Goal: Task Accomplishment & Management: Manage account settings

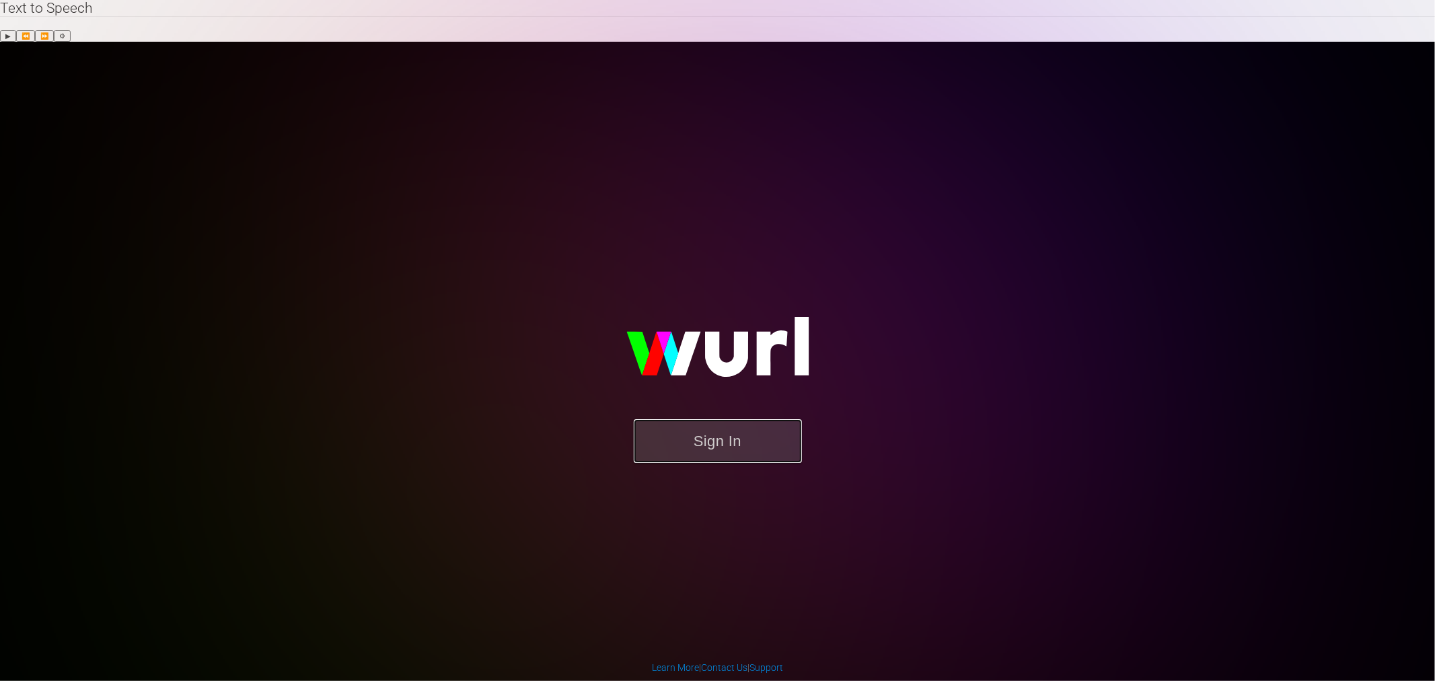
click at [730, 419] on button "Sign In" at bounding box center [718, 441] width 168 height 44
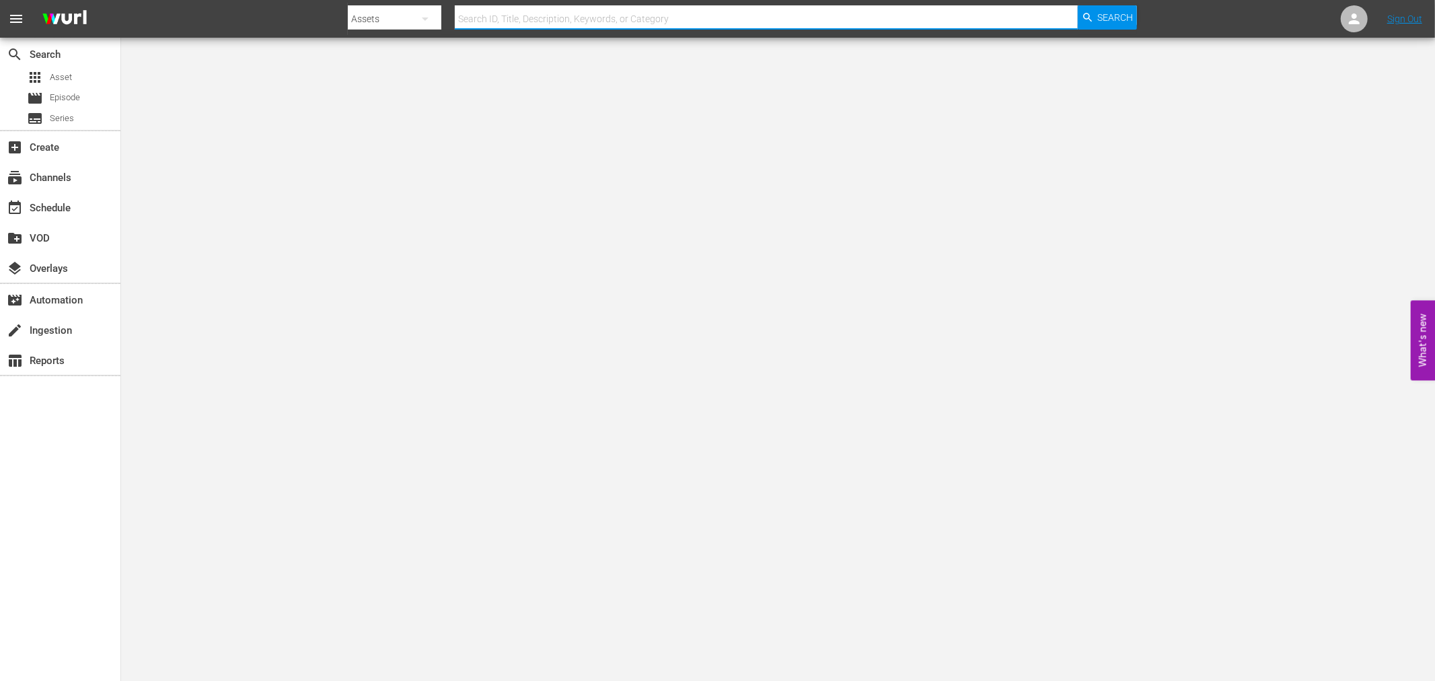
click at [644, 24] on input "text" at bounding box center [766, 19] width 623 height 32
type input "mr t"
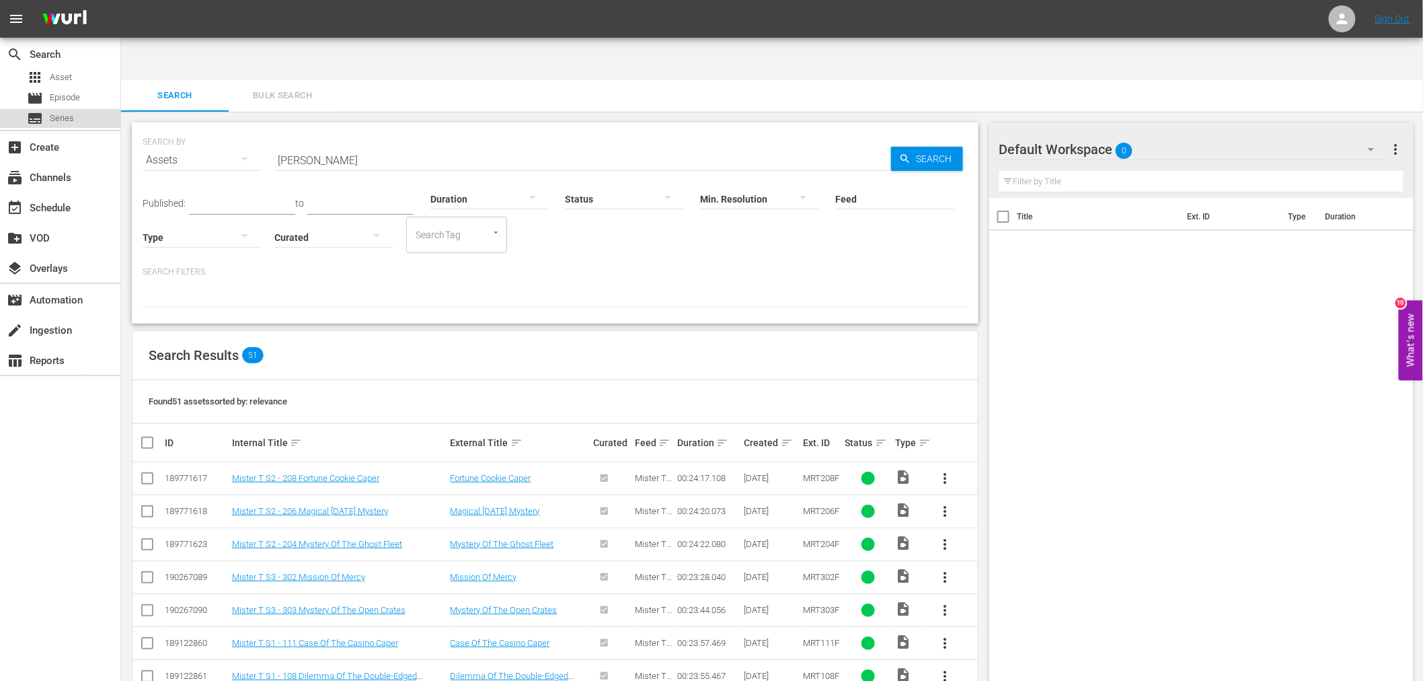
click at [50, 112] on span "Series" at bounding box center [62, 118] width 24 height 13
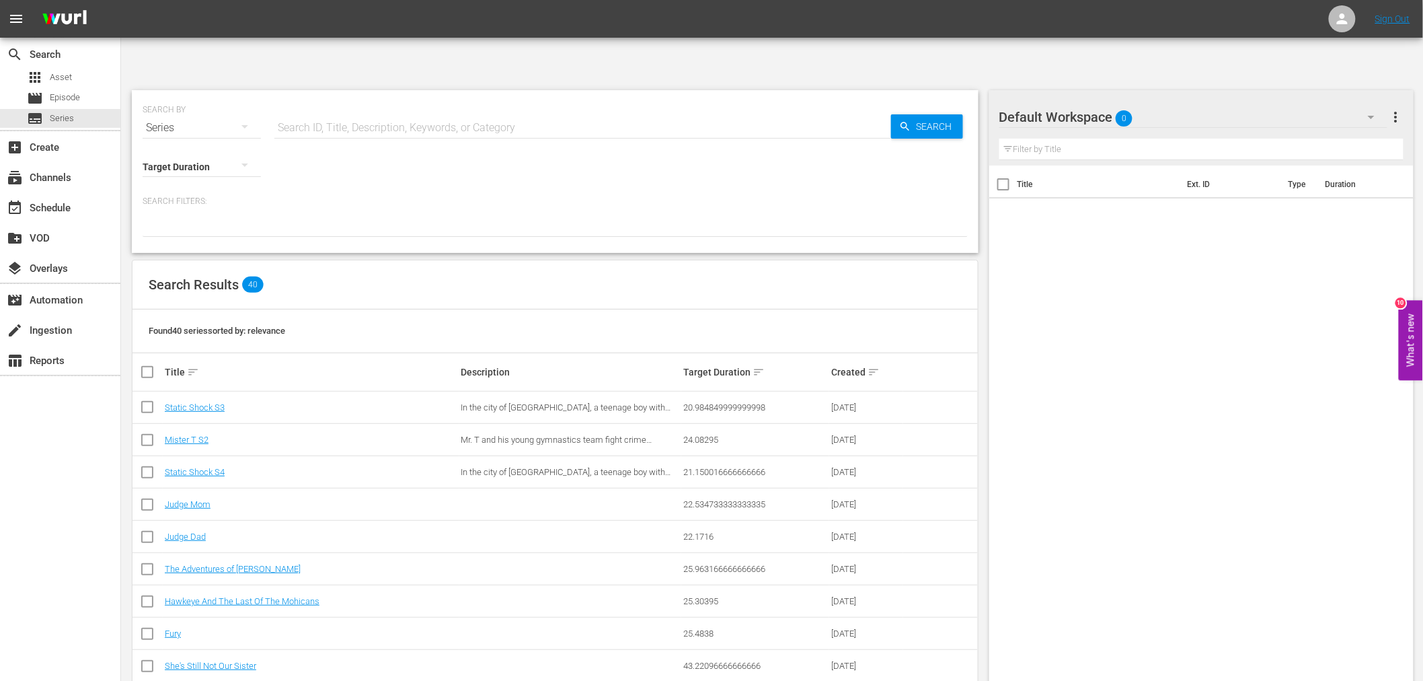
click at [1147, 517] on div "Title Ext. ID Type Duration" at bounding box center [1201, 436] width 425 height 542
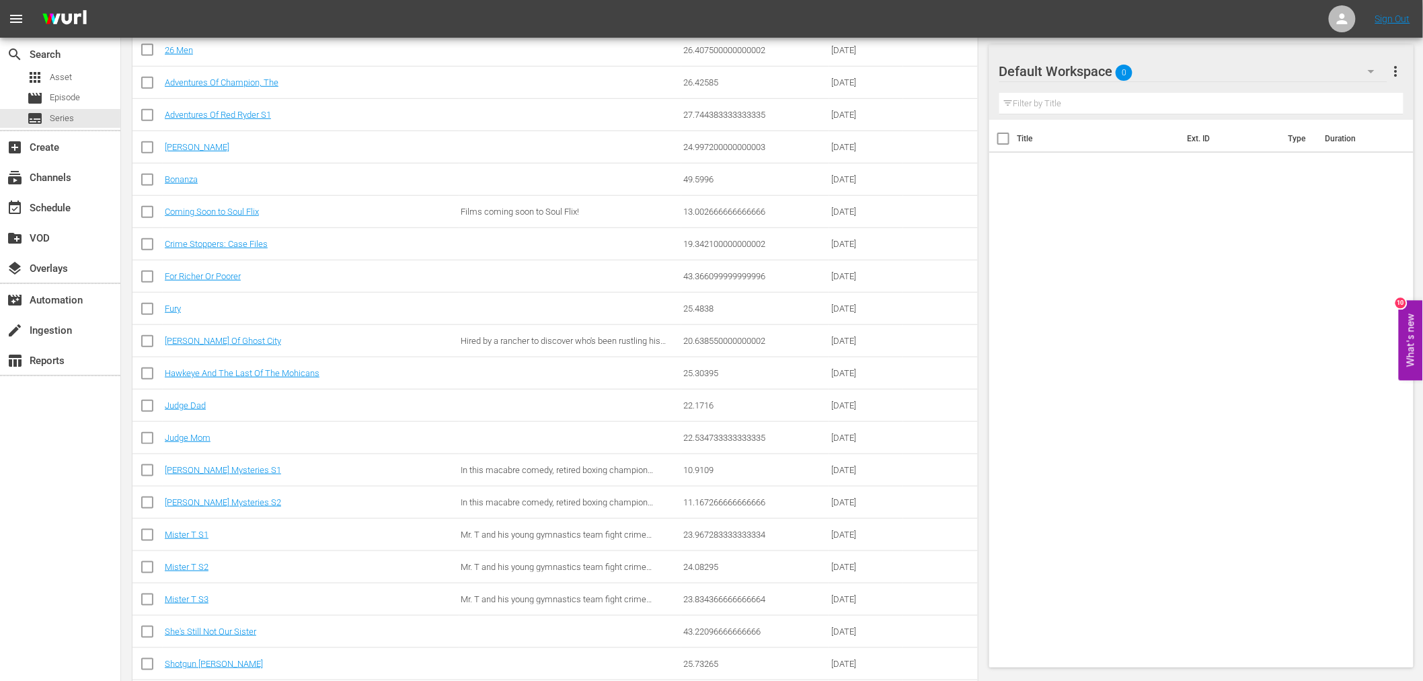
scroll to position [372, 0]
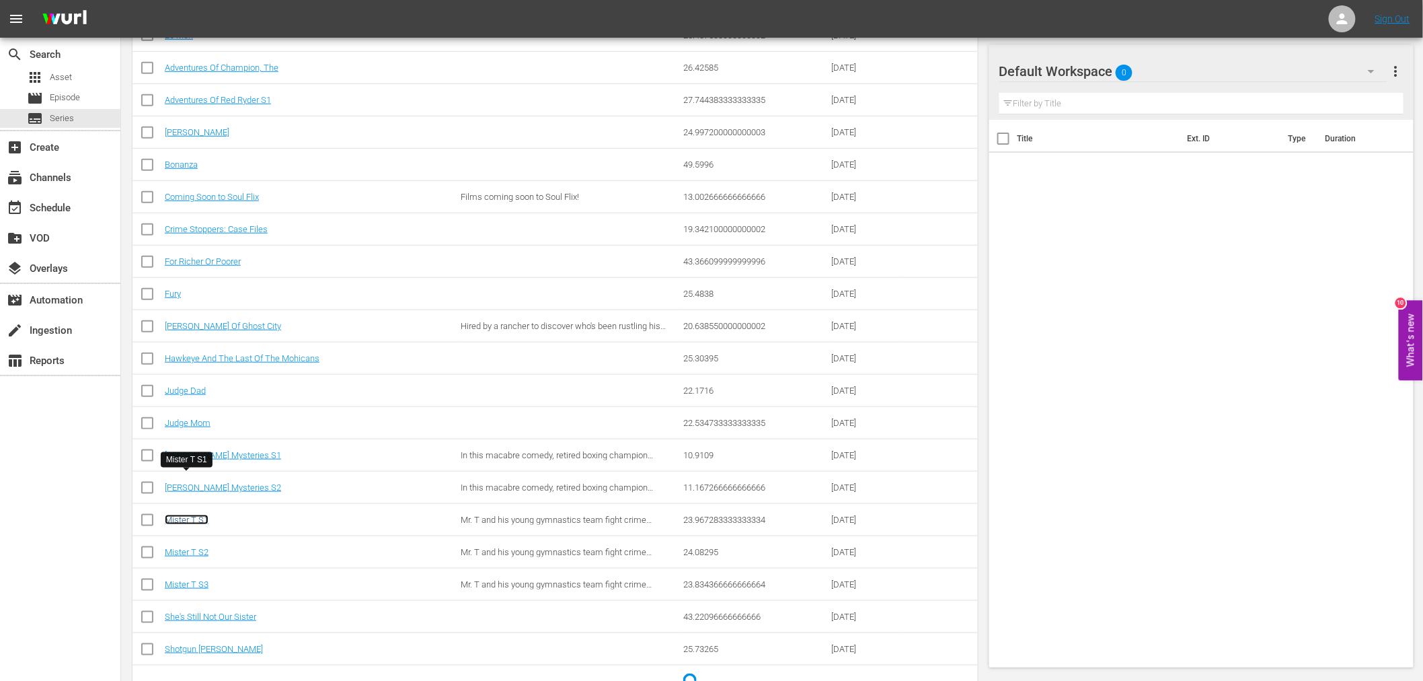
click at [187, 515] on link "Mister T S1" at bounding box center [187, 520] width 44 height 10
click at [188, 547] on link "Mister T S2" at bounding box center [187, 552] width 44 height 10
click at [192, 579] on link "Mister T S3" at bounding box center [187, 584] width 44 height 10
click at [192, 547] on link "Mister T S2" at bounding box center [187, 552] width 44 height 10
click at [196, 579] on link "Mister T S3" at bounding box center [187, 584] width 44 height 10
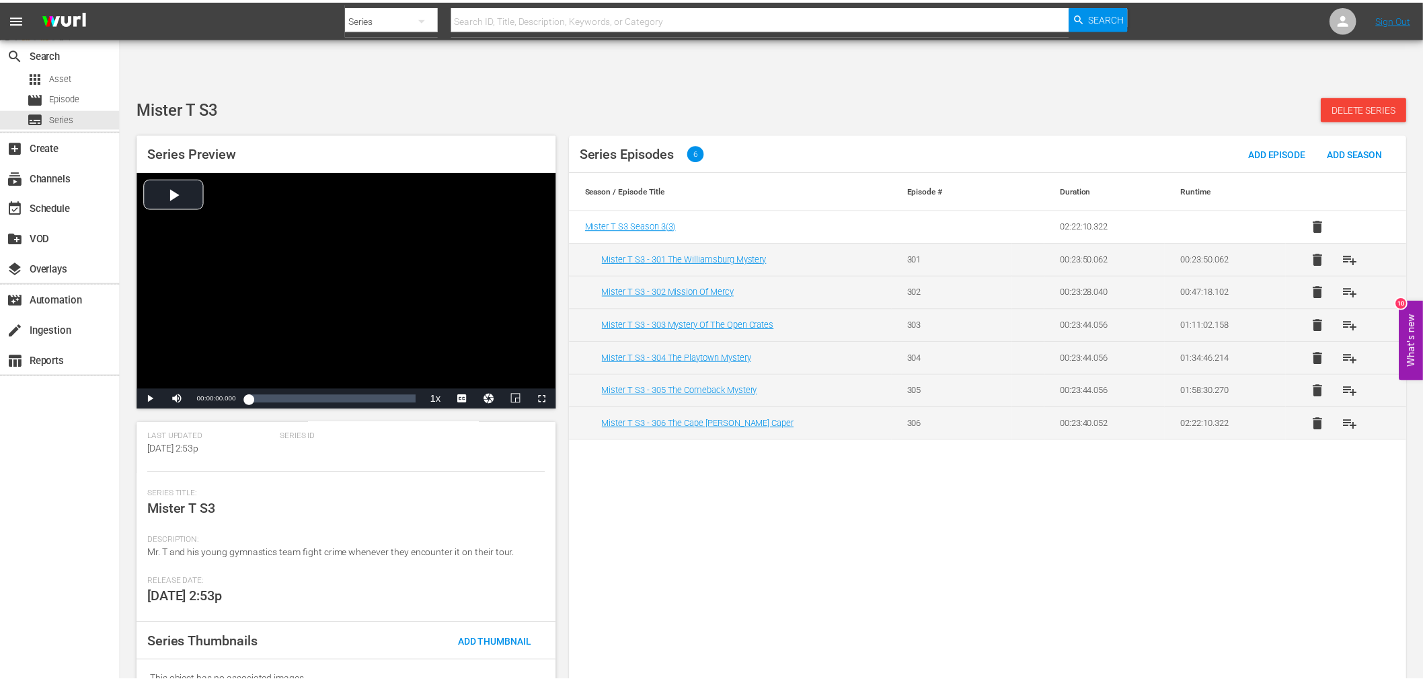
scroll to position [122, 0]
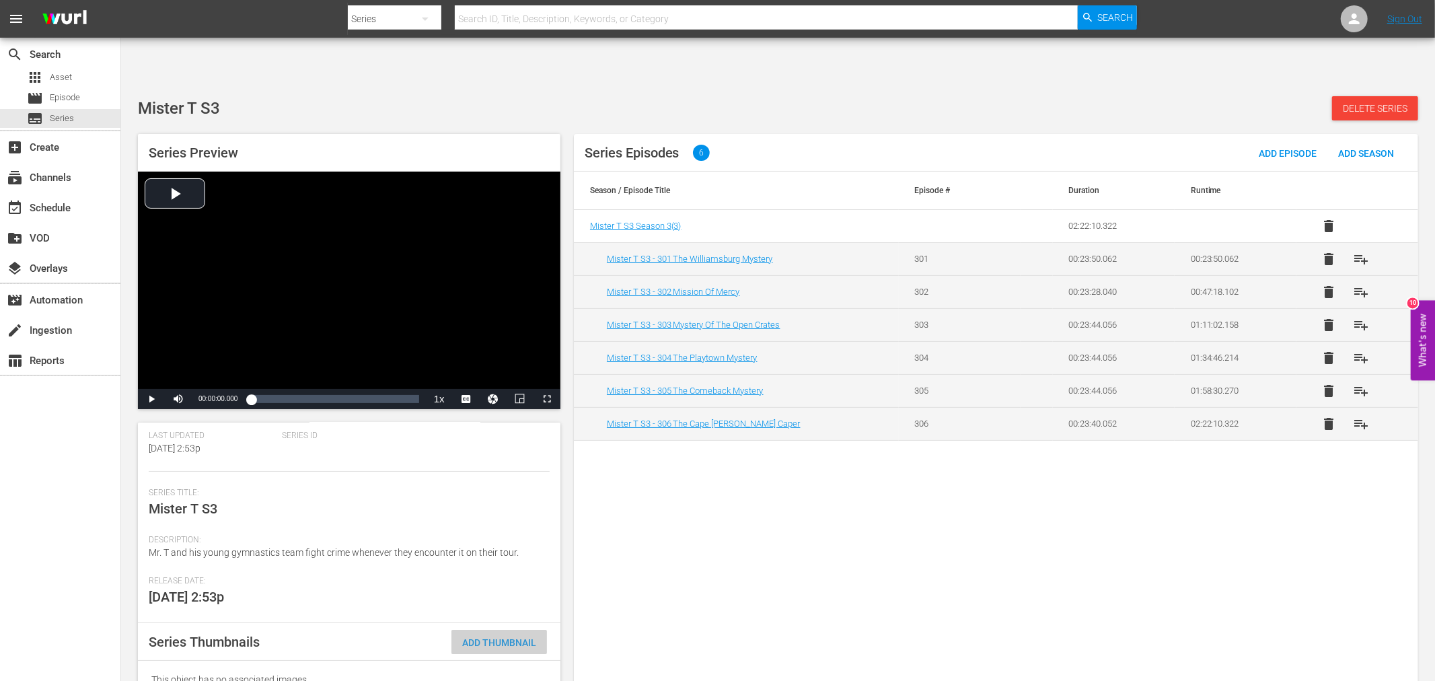
click at [469, 637] on span "Add Thumbnail" at bounding box center [499, 642] width 96 height 11
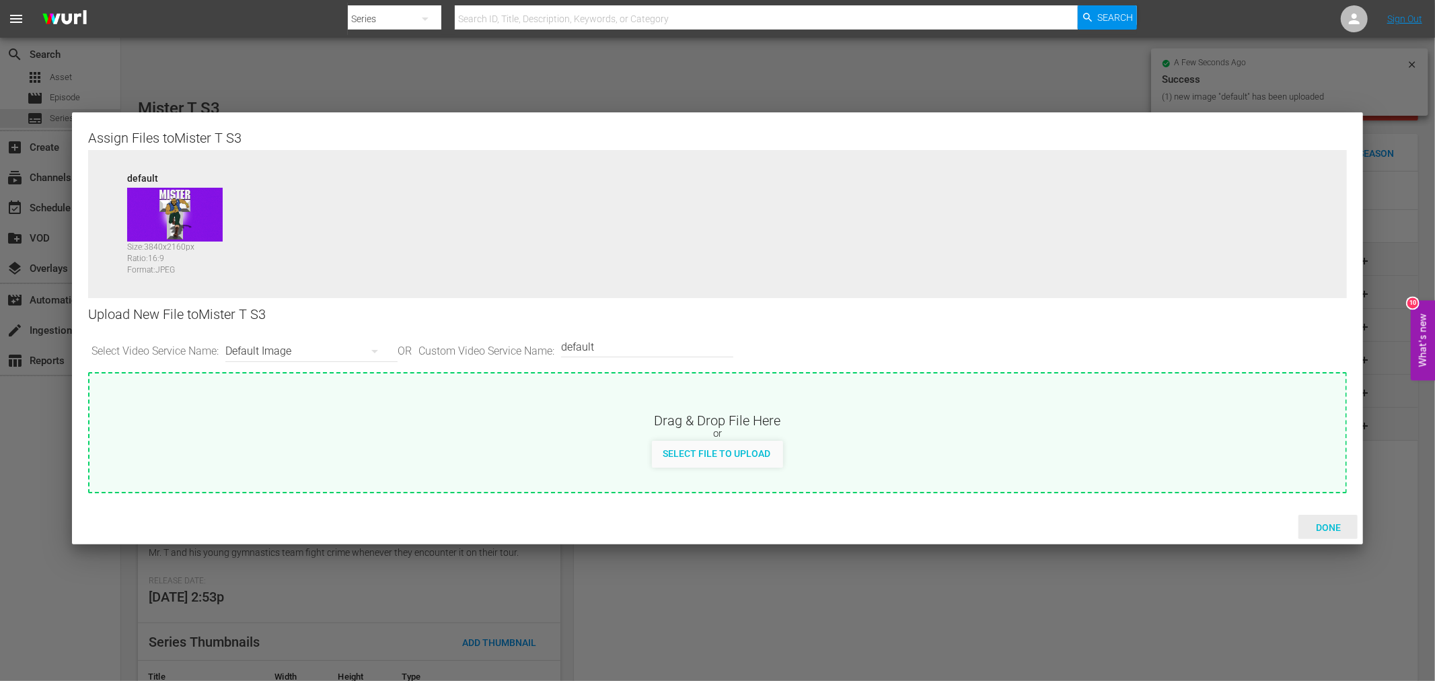
click at [1317, 522] on span "Done" at bounding box center [1328, 527] width 46 height 11
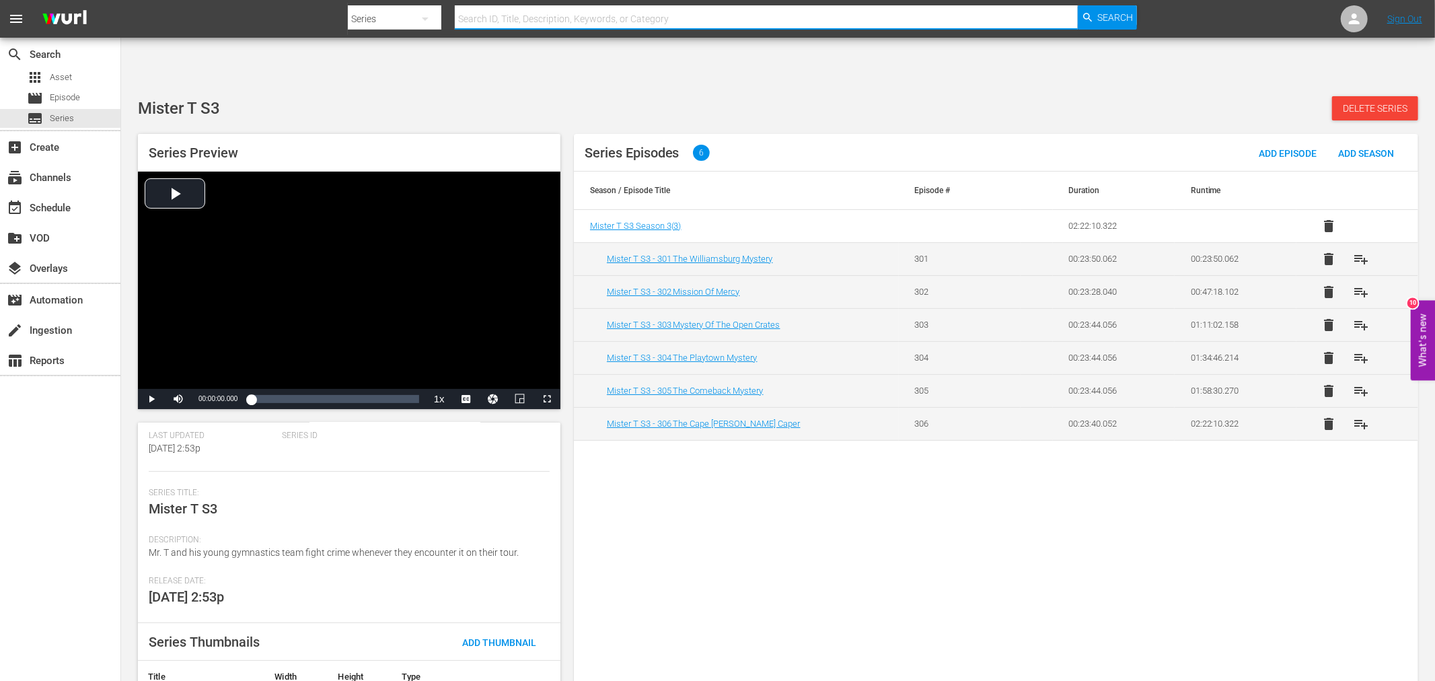
click at [585, 17] on input "text" at bounding box center [766, 19] width 623 height 32
drag, startPoint x: 556, startPoint y: 17, endPoint x: 550, endPoint y: 11, distance: 8.1
click at [556, 17] on input "text" at bounding box center [766, 19] width 623 height 32
type input "dtatic shock"
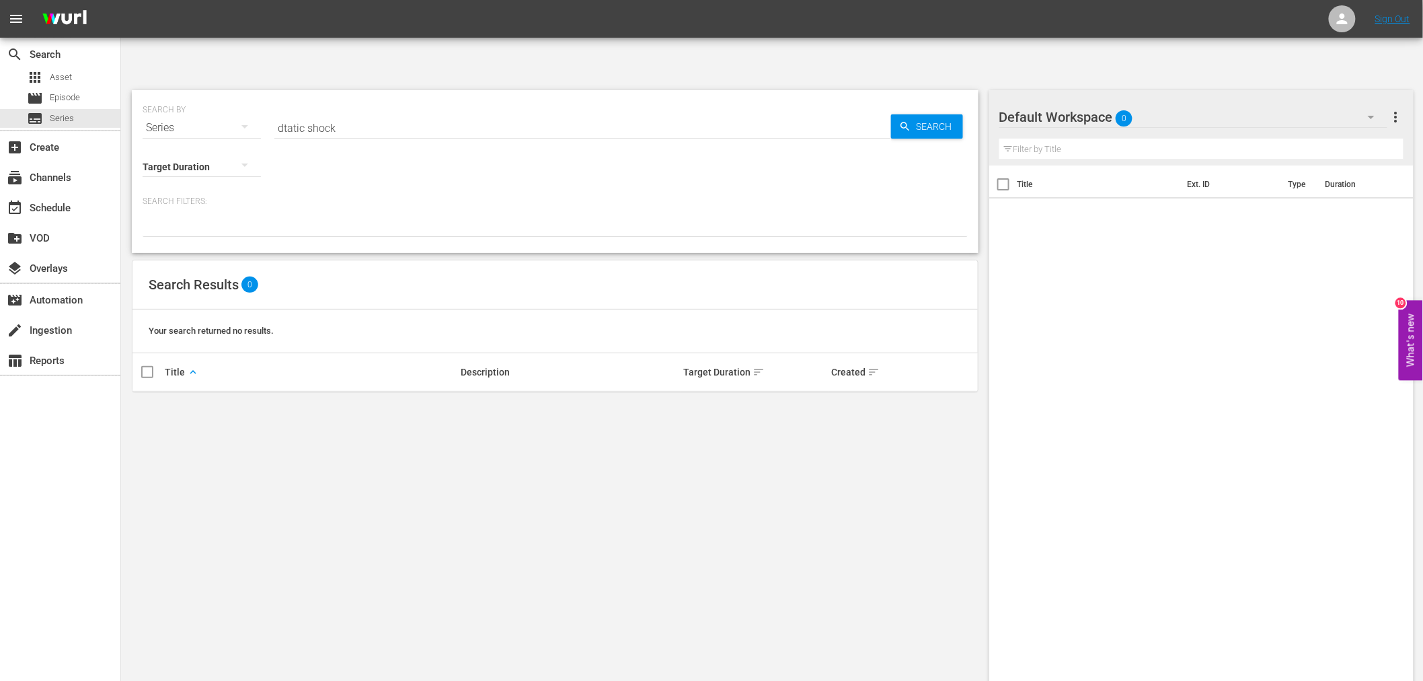
click at [500, 96] on div "SEARCH BY Search By Series Search ID, Title, Description, Keywords, or Category…" at bounding box center [555, 120] width 825 height 48
click at [500, 112] on input "dtatic shock" at bounding box center [582, 128] width 617 height 32
type input "static shock"
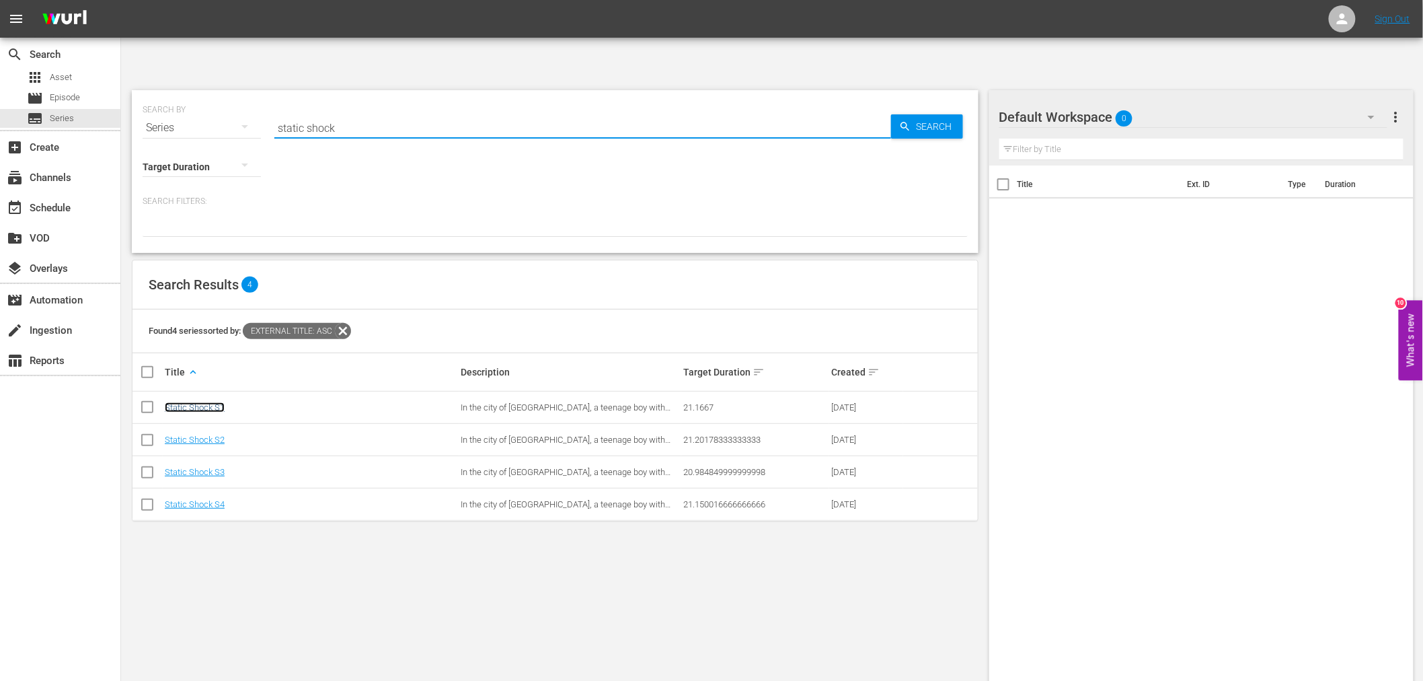
click at [200, 402] on link "Static Shock S1" at bounding box center [195, 407] width 60 height 10
click at [200, 434] on link "Static Shock S2" at bounding box center [195, 439] width 60 height 10
click at [194, 467] on link "Static Shock S3" at bounding box center [195, 472] width 60 height 10
click at [192, 499] on link "Static Shock S4" at bounding box center [195, 504] width 60 height 10
click at [199, 402] on link "Static Shock S1" at bounding box center [195, 407] width 60 height 10
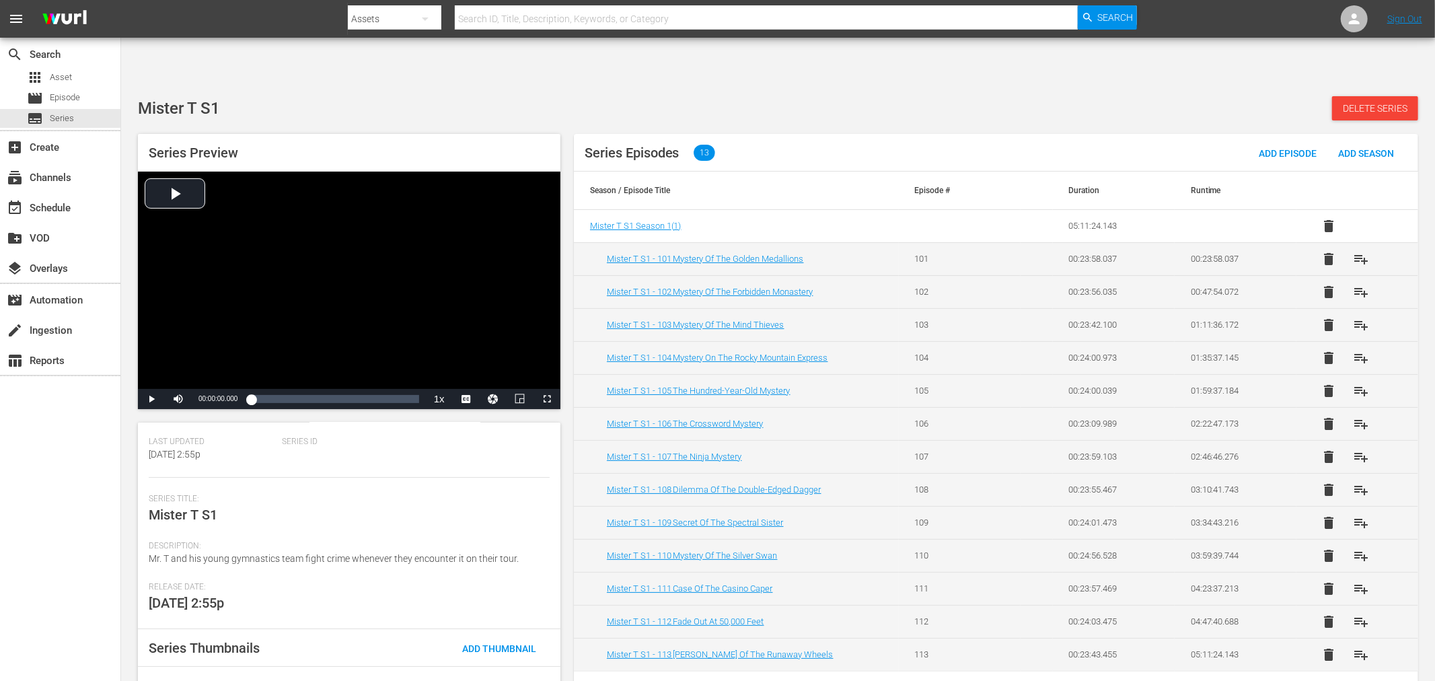
scroll to position [122, 0]
click at [505, 637] on span "Add Thumbnail" at bounding box center [499, 642] width 96 height 11
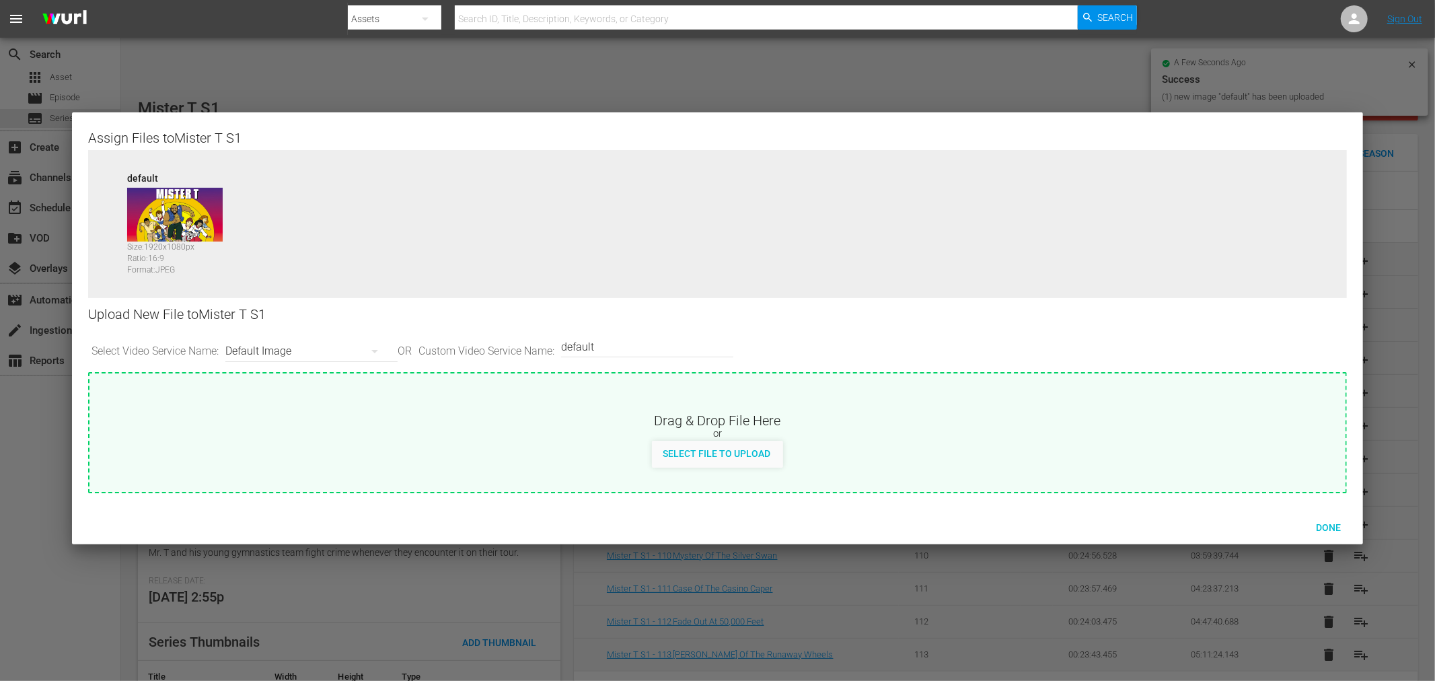
click at [381, 356] on icon "button" at bounding box center [375, 351] width 16 height 16
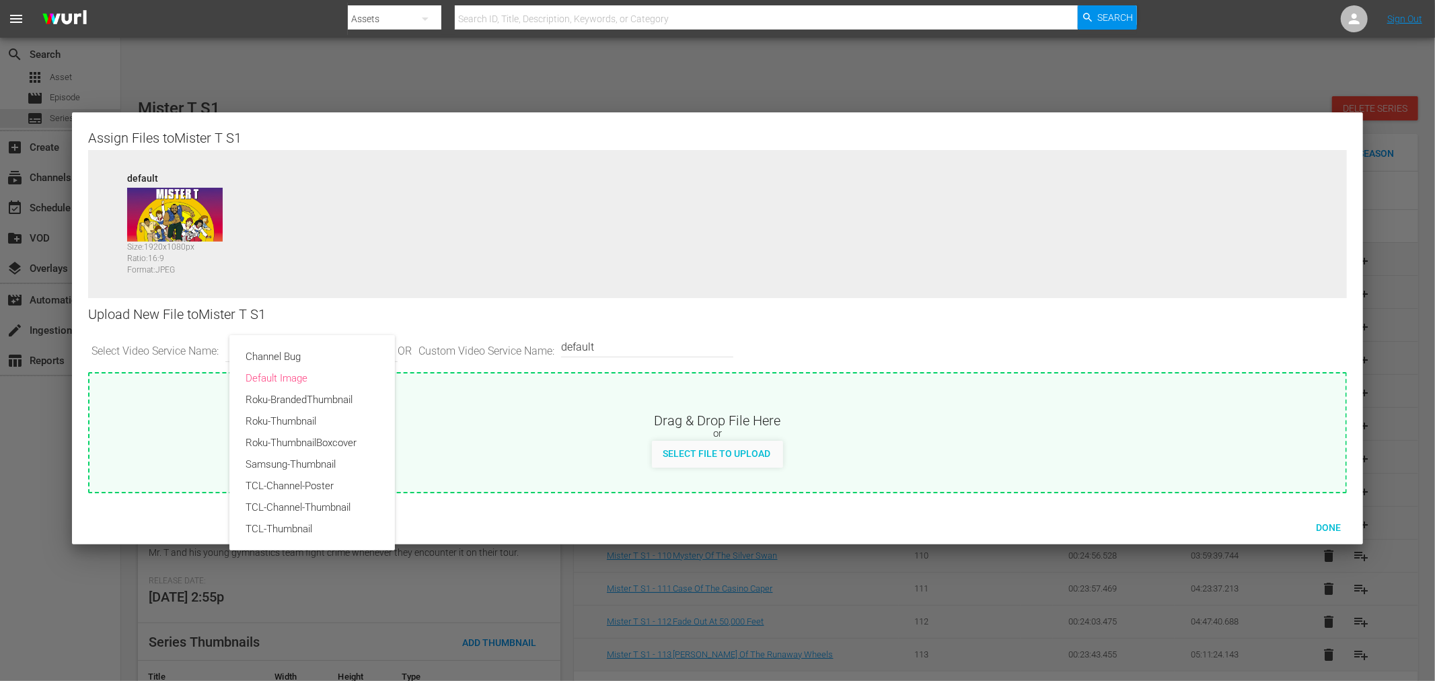
click at [496, 321] on div "Channel Bug Default Image Roku-BrandedThumbnail Roku-Thumbnail Roku-ThumbnailBo…" at bounding box center [717, 340] width 1435 height 681
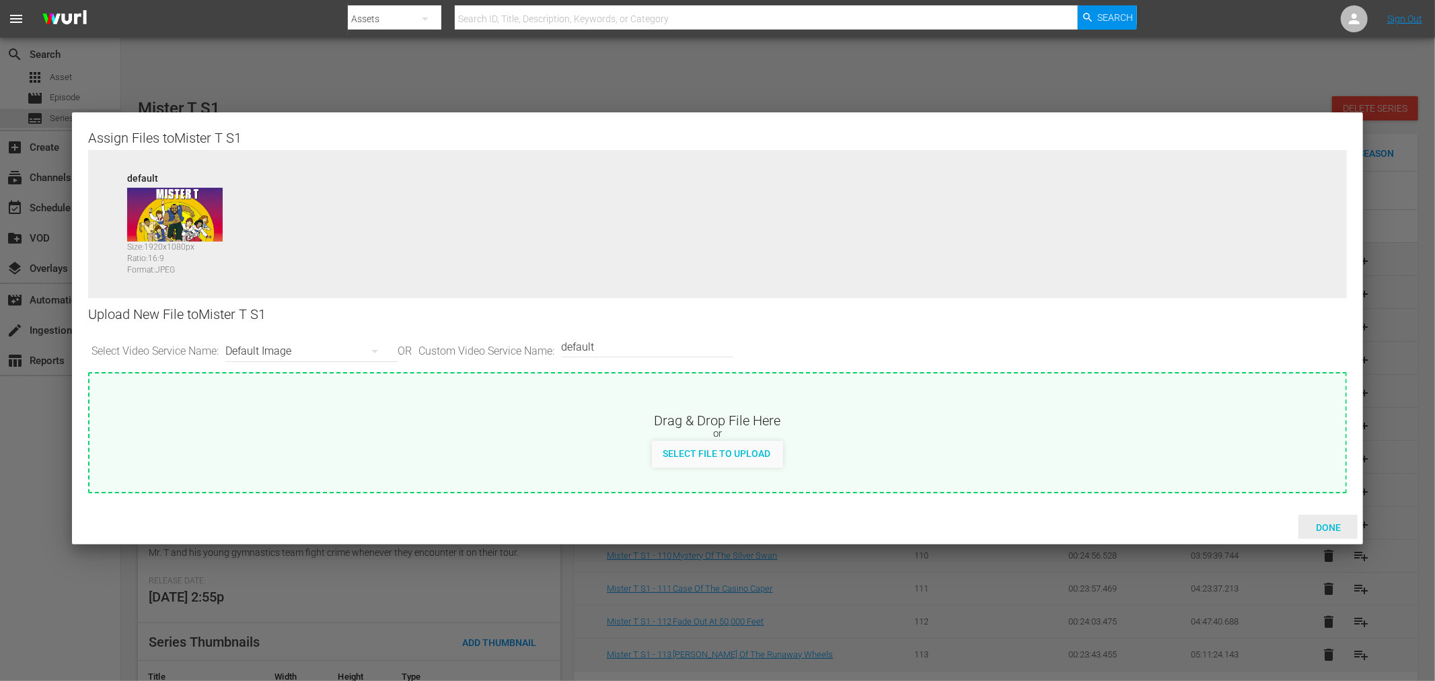
click at [1330, 522] on span "Done" at bounding box center [1328, 527] width 46 height 11
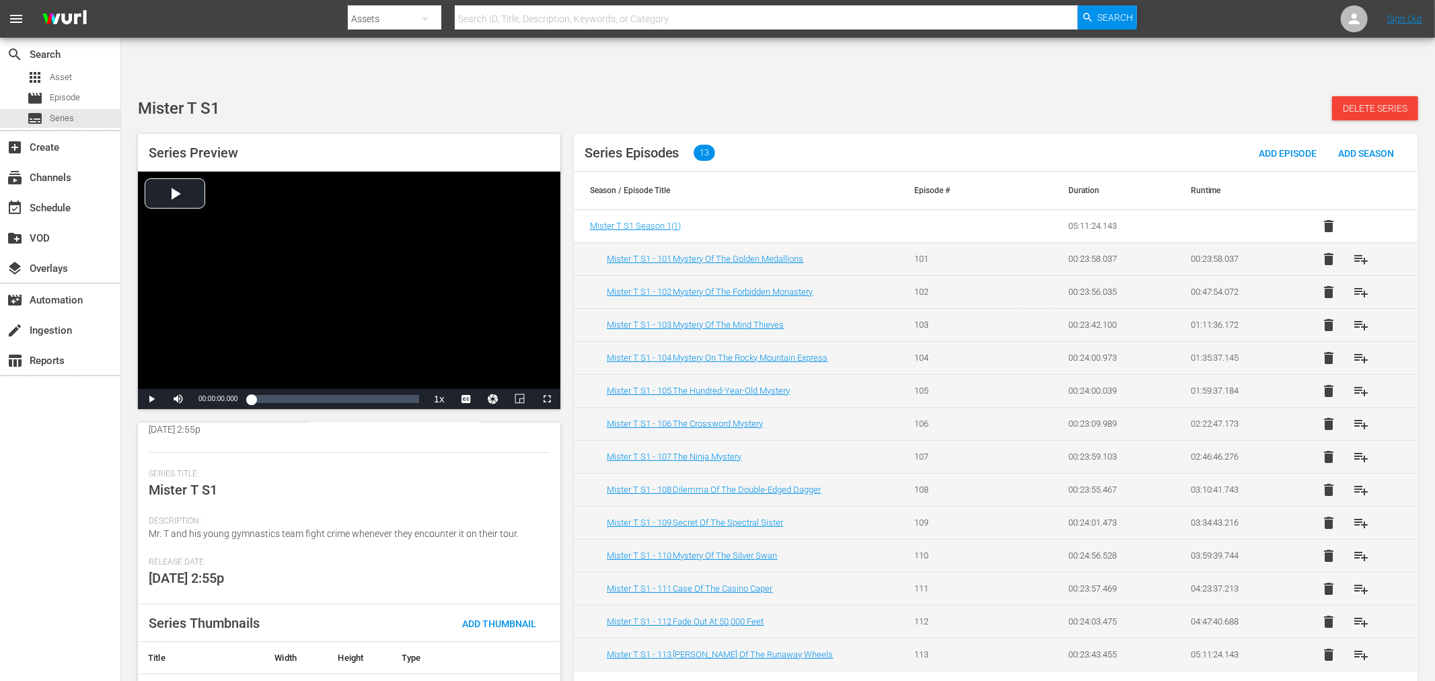
scroll to position [149, 0]
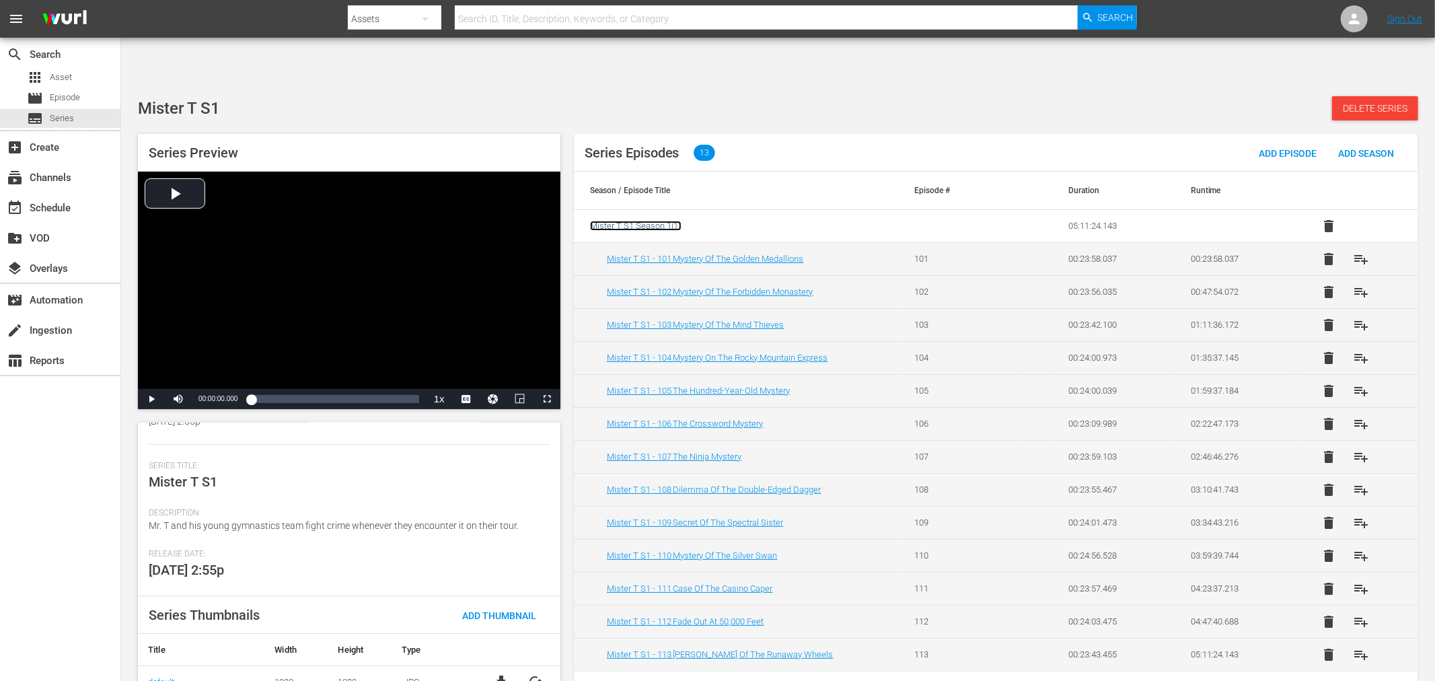
click at [665, 221] on span "Mister T S1 Season 1 ( 1 )" at bounding box center [635, 226] width 91 height 10
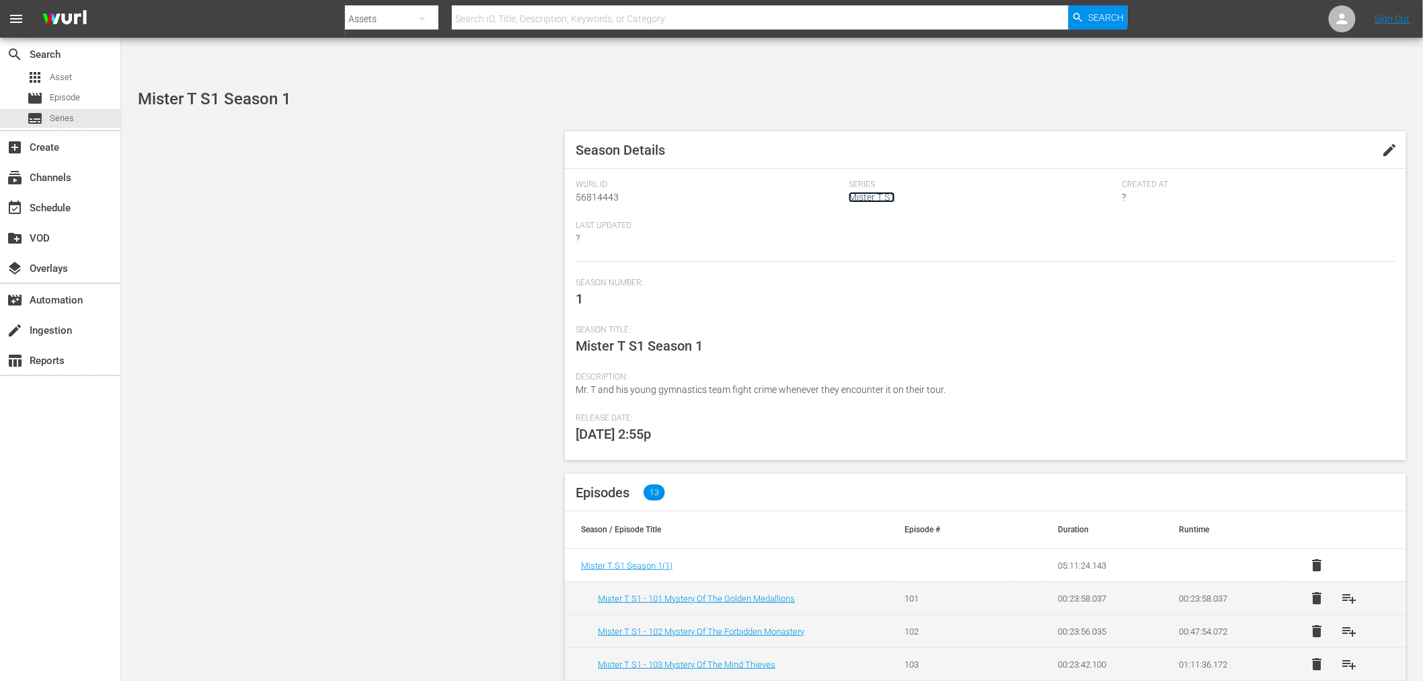
click at [890, 192] on link "Mister T S1" at bounding box center [872, 197] width 46 height 11
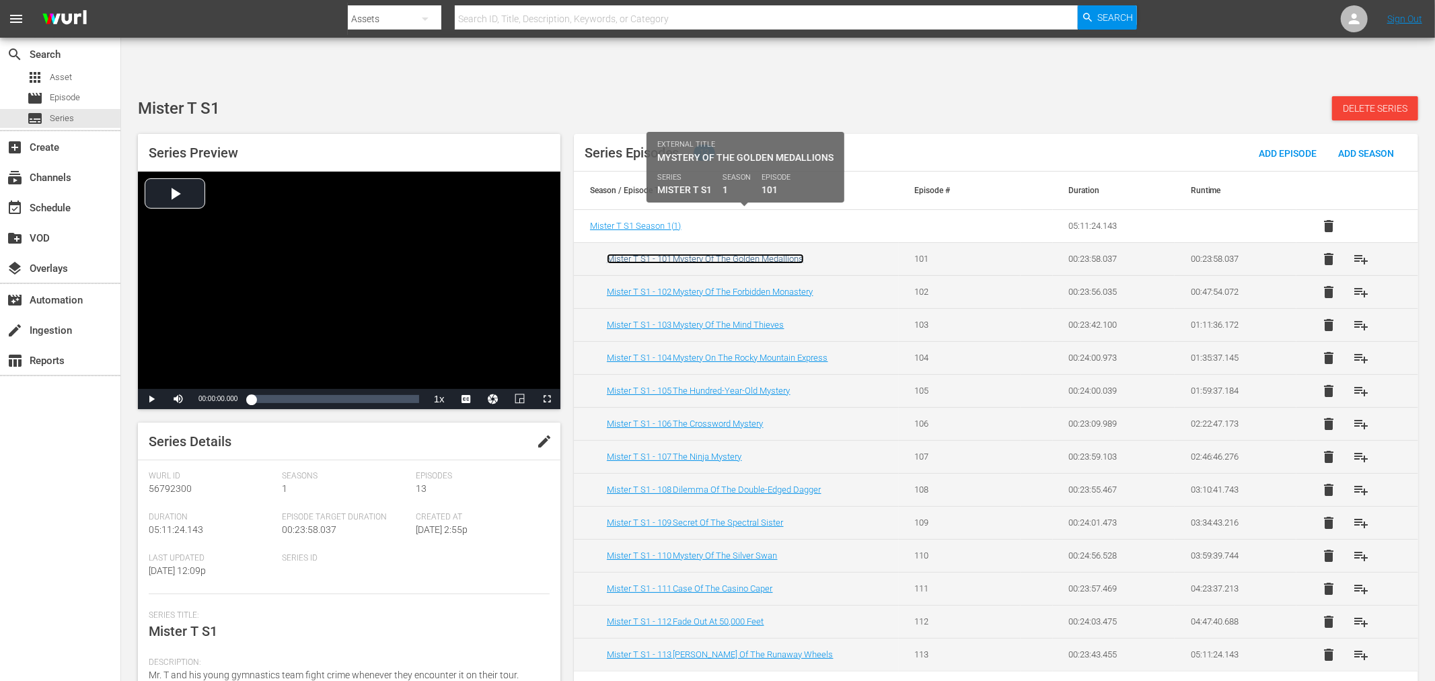
click at [722, 254] on link "Mister T S1 - 101 Mystery Of The Golden Medallions" at bounding box center [705, 259] width 197 height 10
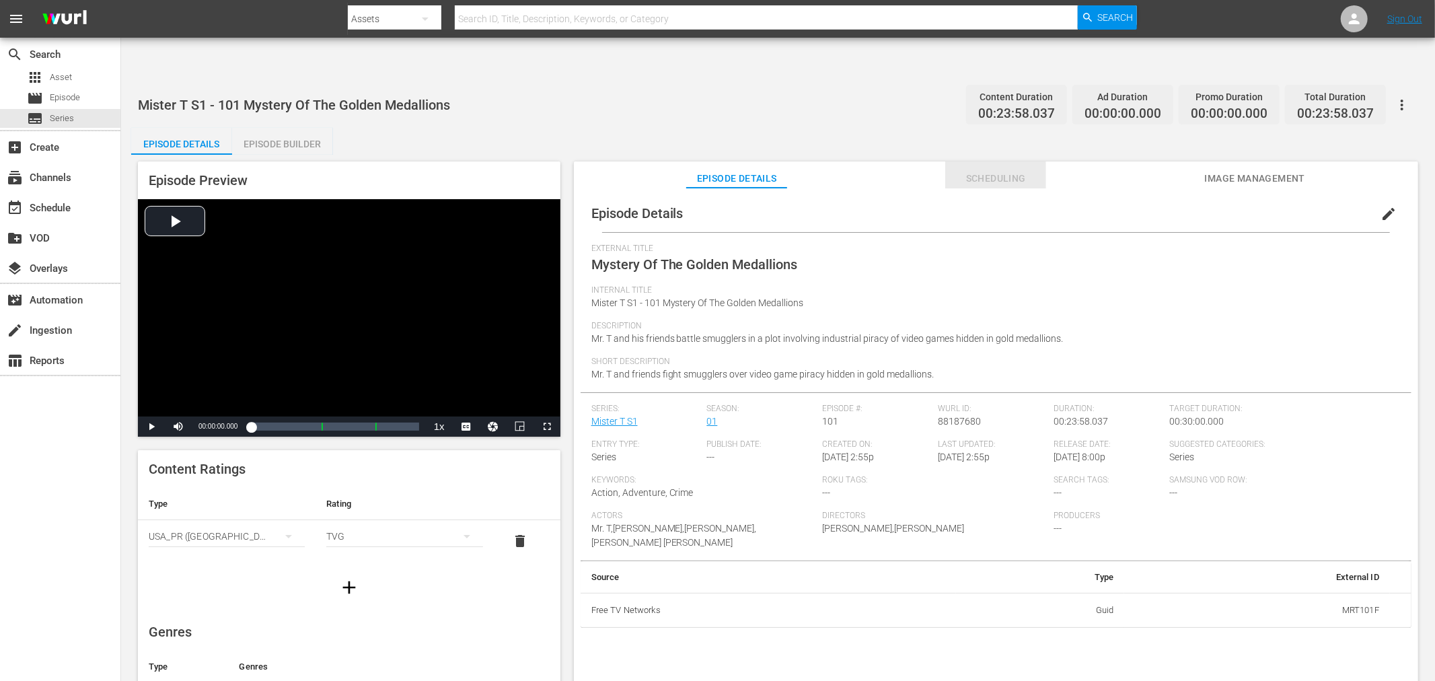
click at [983, 170] on span "Scheduling" at bounding box center [995, 178] width 101 height 17
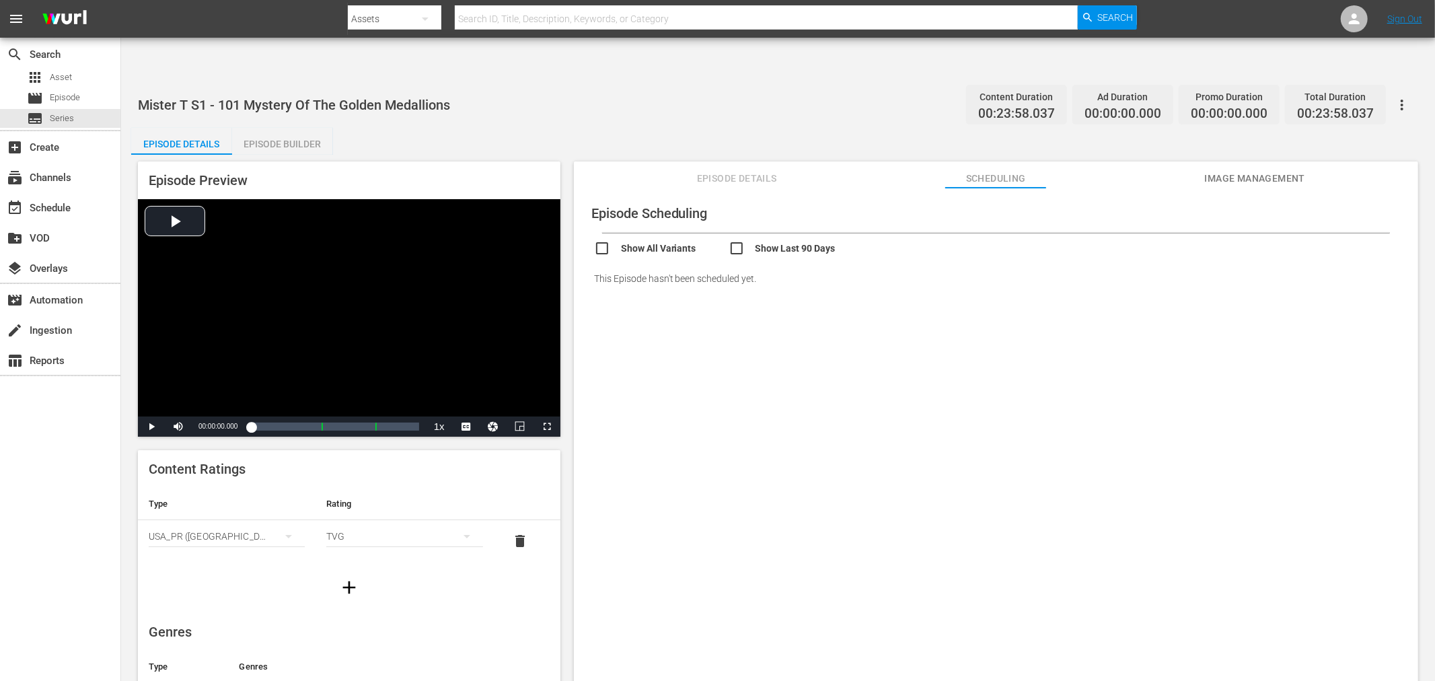
click at [599, 240] on input "checkbox" at bounding box center [661, 250] width 135 height 20
checkbox input "true"
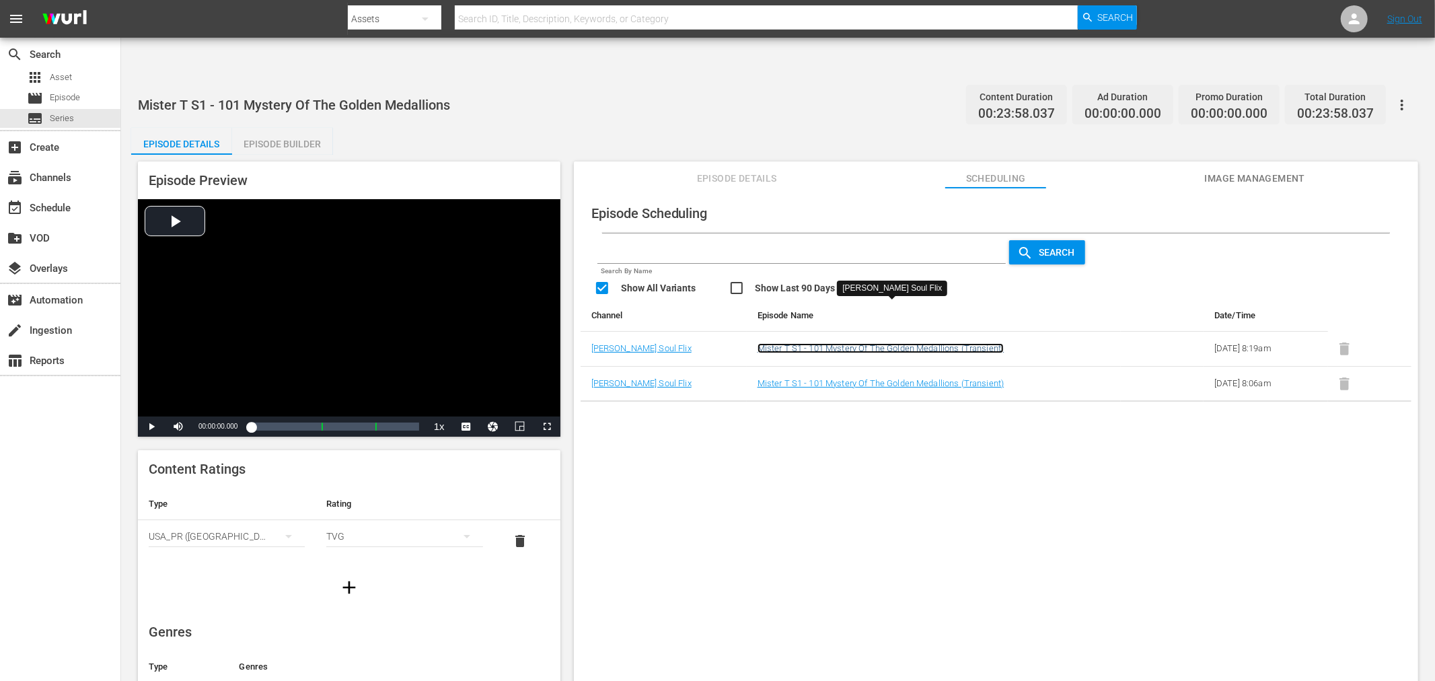
click at [948, 343] on link "Mister T S1 - 101 Mystery Of The Golden Medallions (Transient)" at bounding box center [880, 348] width 247 height 10
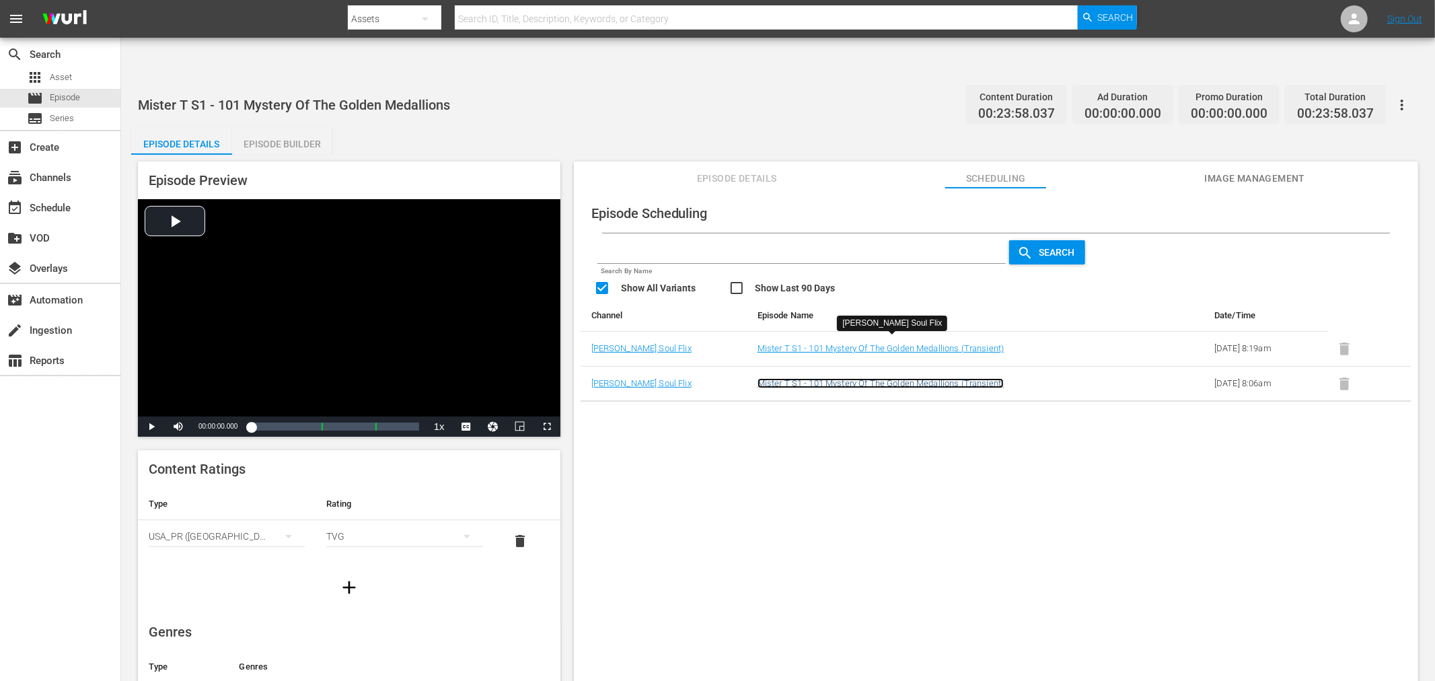
click at [940, 378] on link "Mister T S1 - 101 Mystery Of The Golden Medallions (Transient)" at bounding box center [880, 383] width 247 height 10
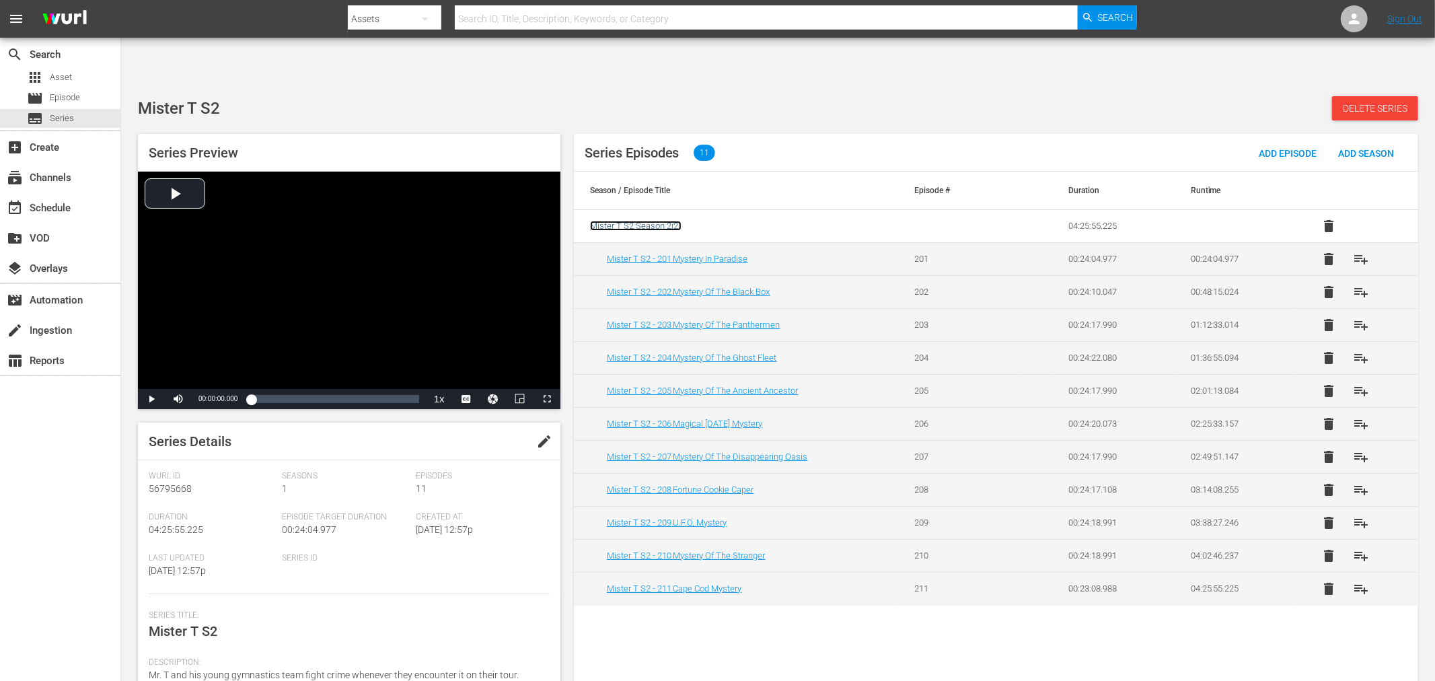
click at [646, 221] on span "Mister T S2 Season 2 ( 2 )" at bounding box center [635, 226] width 91 height 10
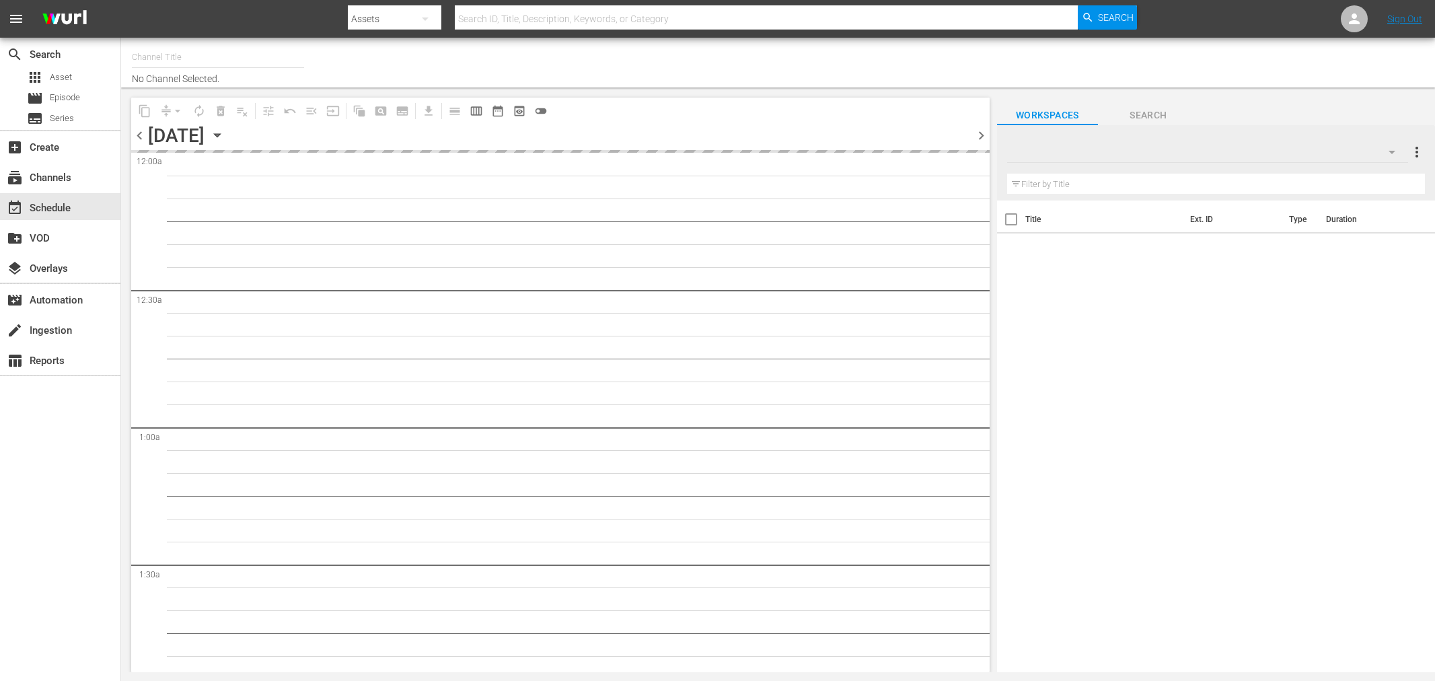
type input "Soul Flix (1949)"
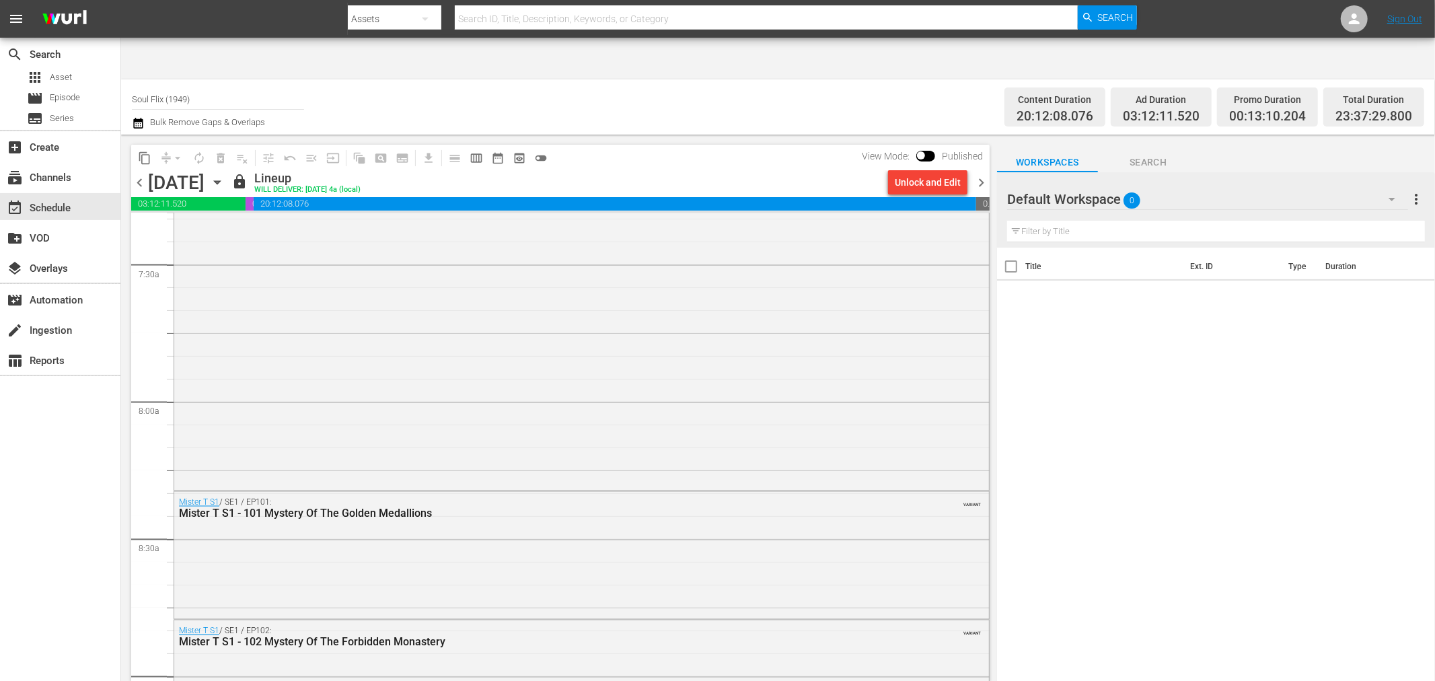
scroll to position [2018, 0]
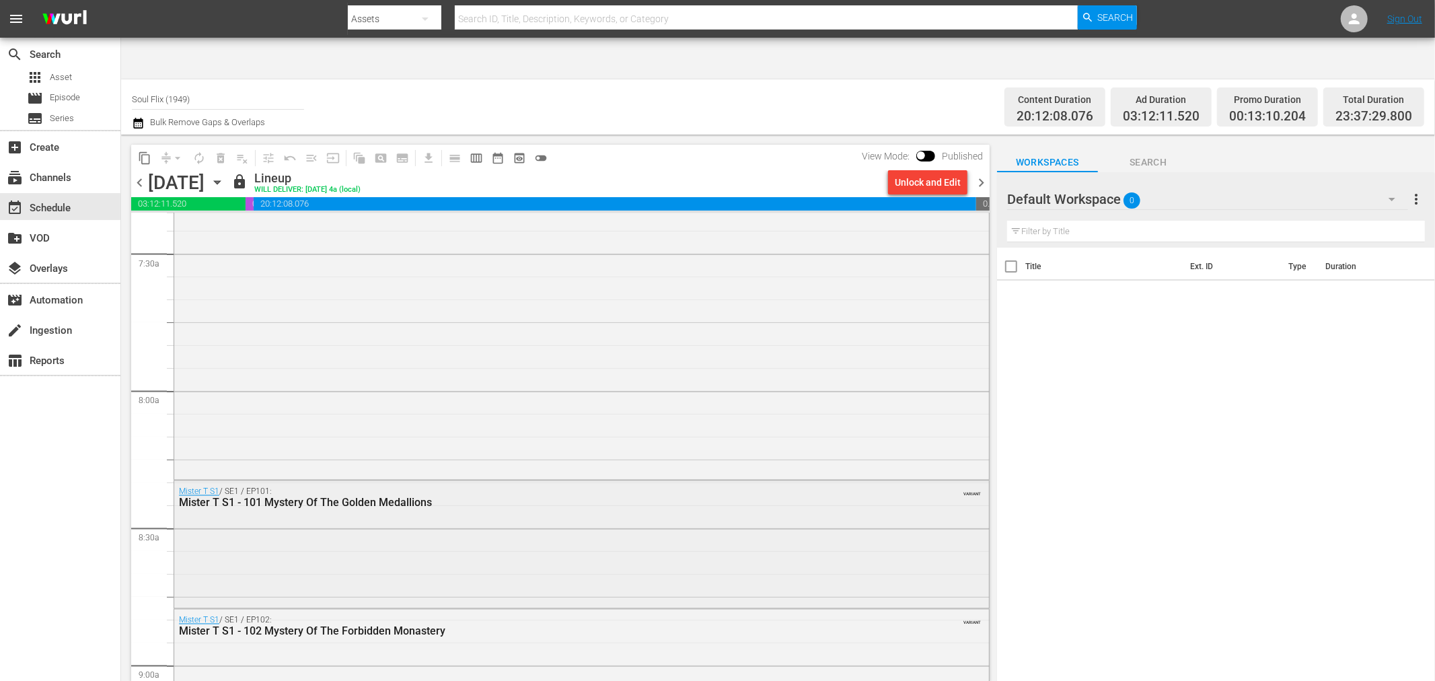
click at [217, 481] on div "Mister T S1 / SE1 / EP101: Mister T S1 - 101 Mystery Of The Golden Medallions V…" at bounding box center [581, 543] width 815 height 124
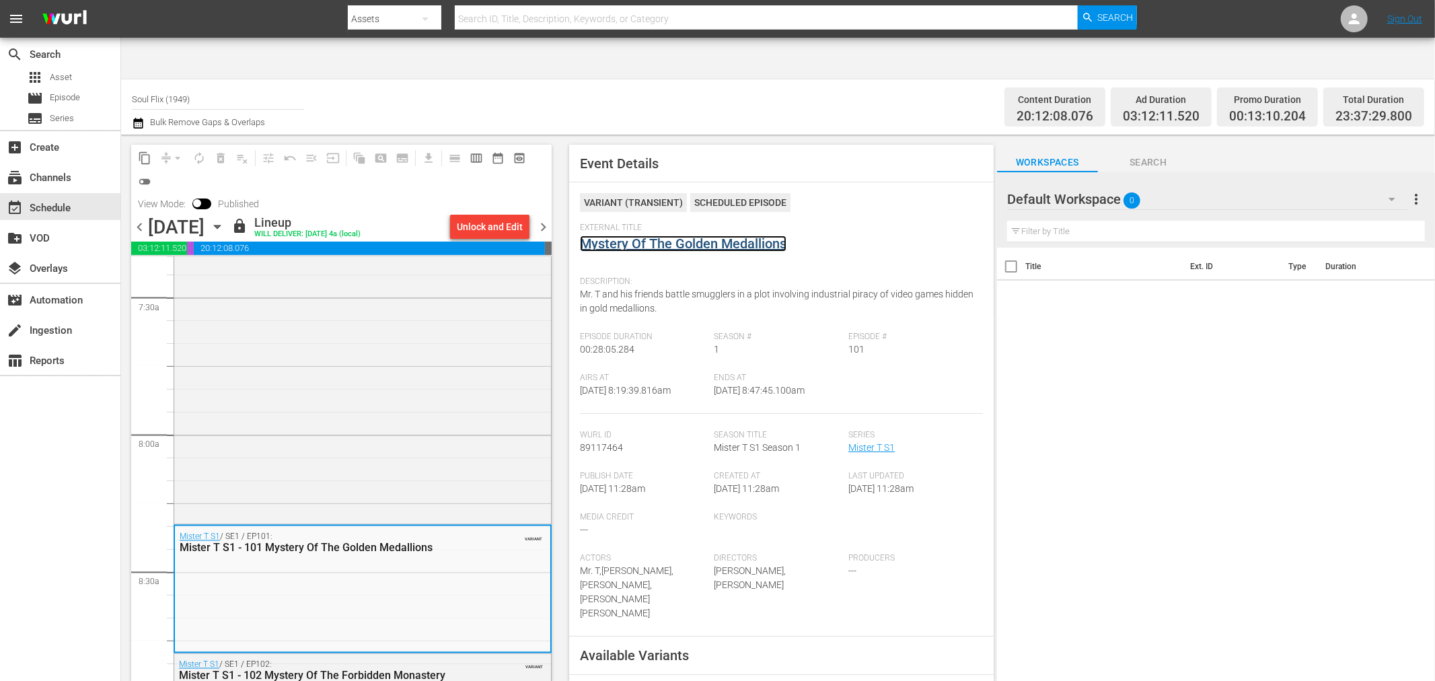
click at [691, 235] on link "Mystery Of The Golden Medallions" at bounding box center [683, 243] width 206 height 16
click at [341, 669] on div "Mister T S1 - 102 Mystery Of The Forbidden Monastery" at bounding box center [328, 675] width 299 height 13
click at [693, 235] on link "Mystery Of The Forbidden Monastery" at bounding box center [691, 243] width 223 height 16
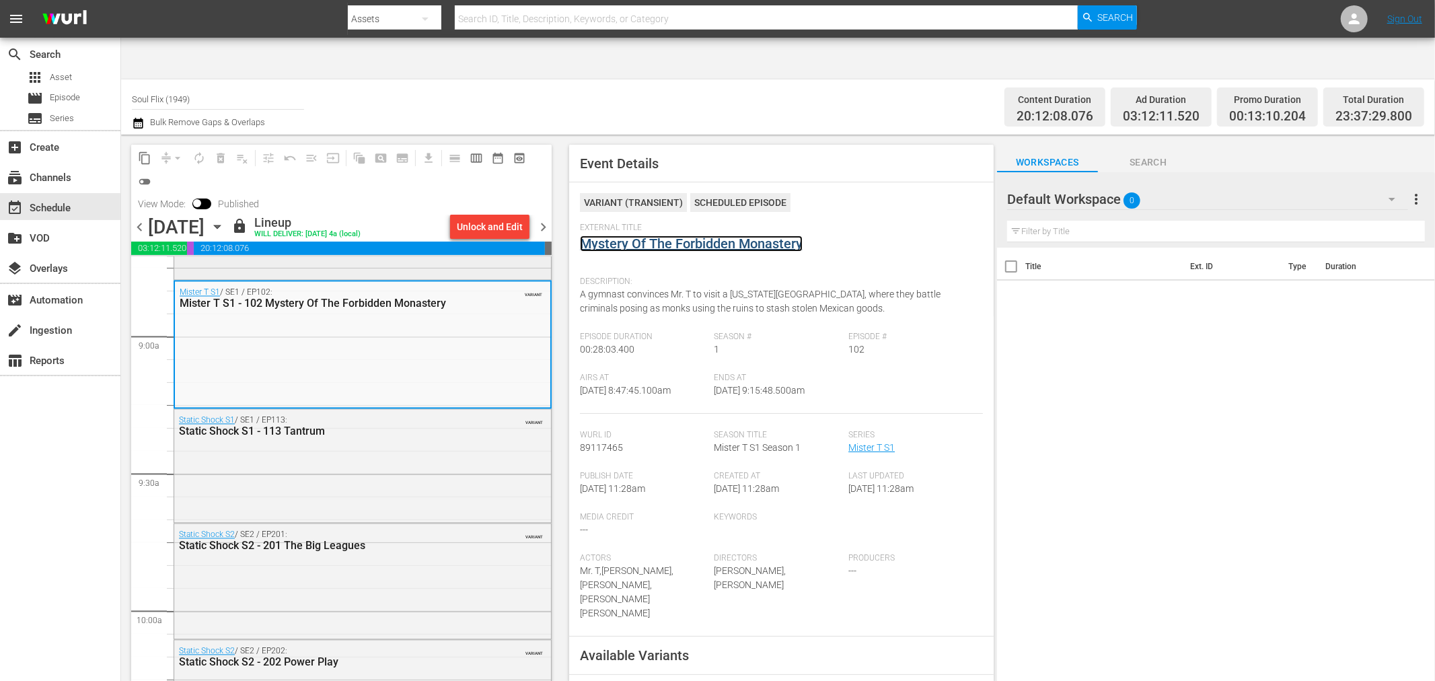
scroll to position [2391, 0]
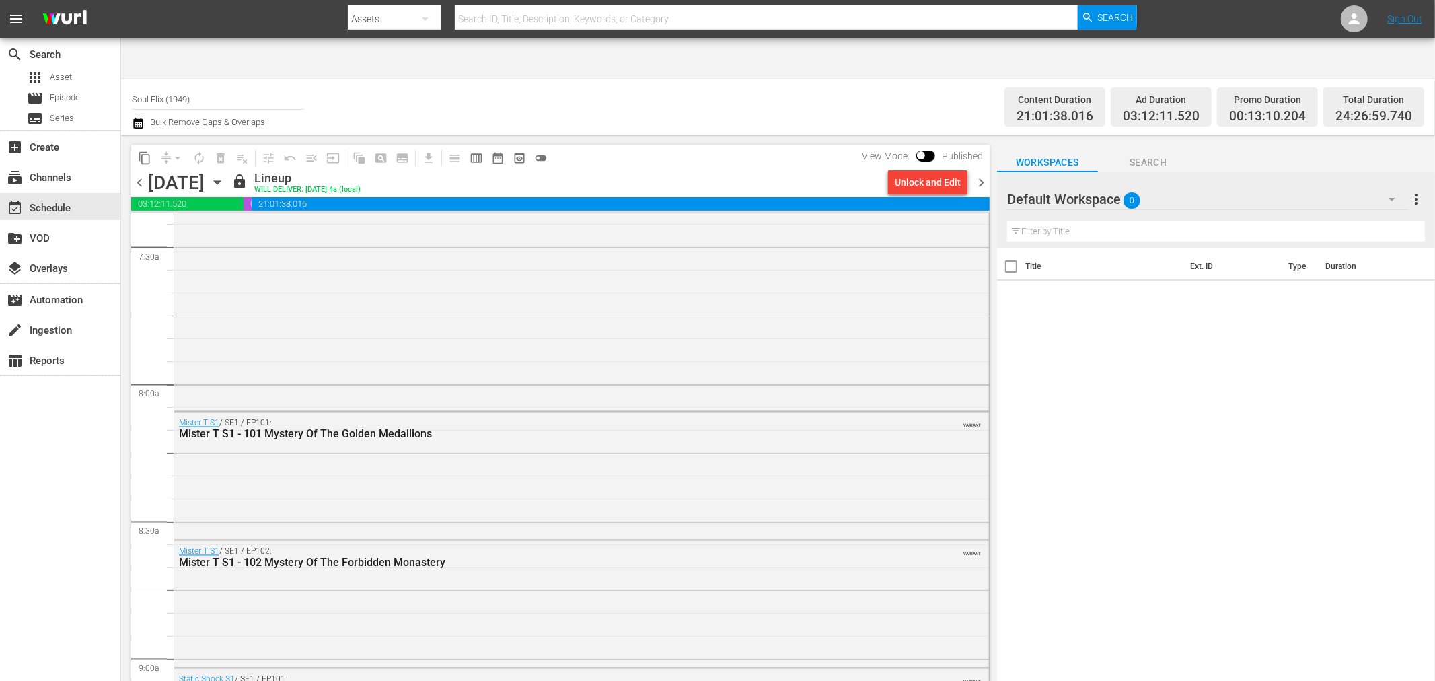
scroll to position [2167, 0]
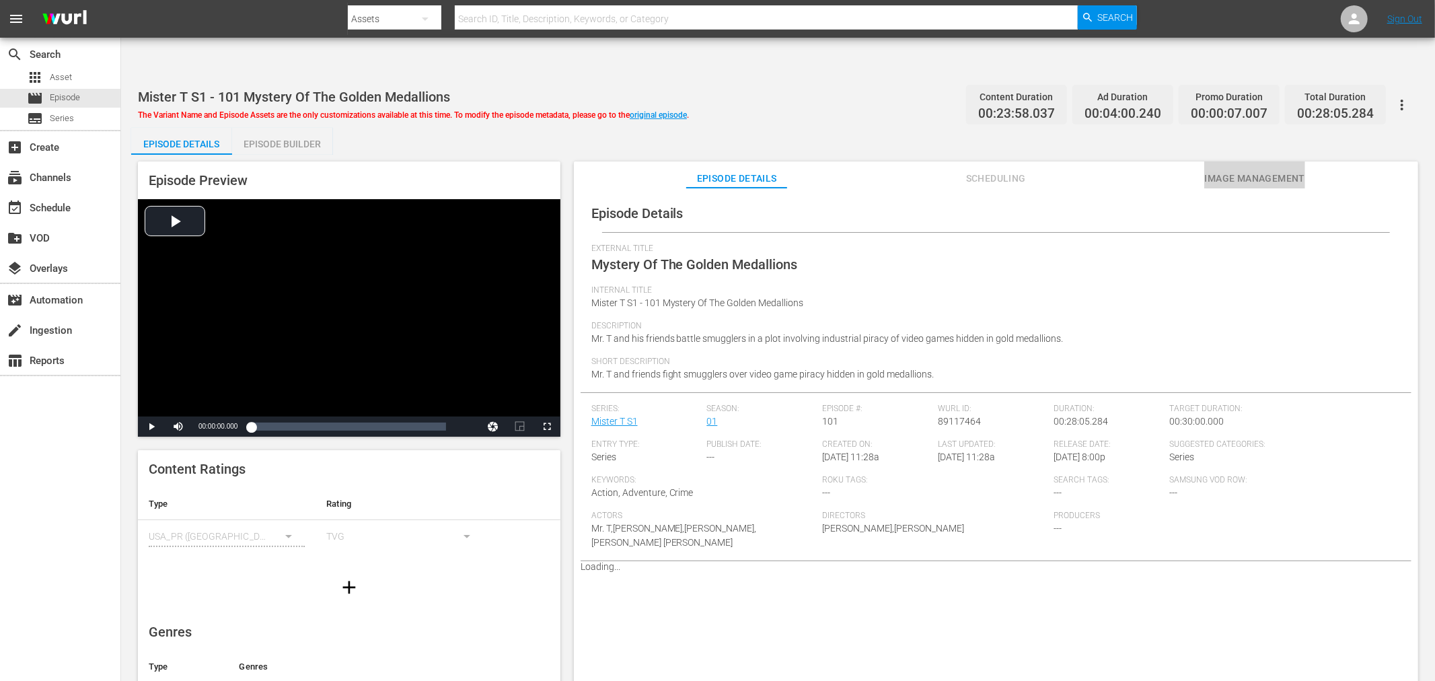
click at [1256, 170] on span "Image Management" at bounding box center [1254, 178] width 101 height 17
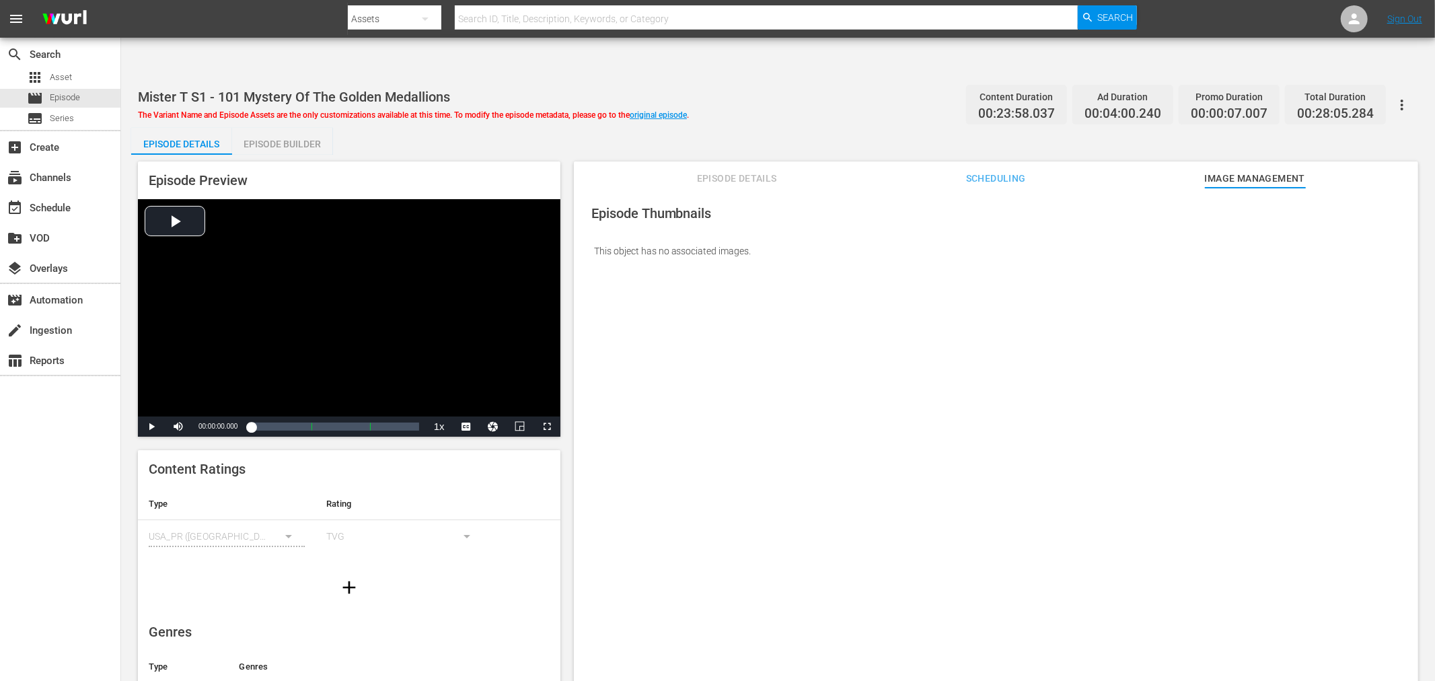
click at [1291, 89] on button "button" at bounding box center [1402, 105] width 32 height 32
drag, startPoint x: 1266, startPoint y: 209, endPoint x: 1275, endPoint y: 198, distance: 14.3
click at [1266, 232] on div "This object has no associated images." at bounding box center [995, 251] width 831 height 38
drag, startPoint x: 1259, startPoint y: 199, endPoint x: 1231, endPoint y: 206, distance: 29.0
click at [1231, 232] on div "This object has no associated images." at bounding box center [995, 251] width 831 height 38
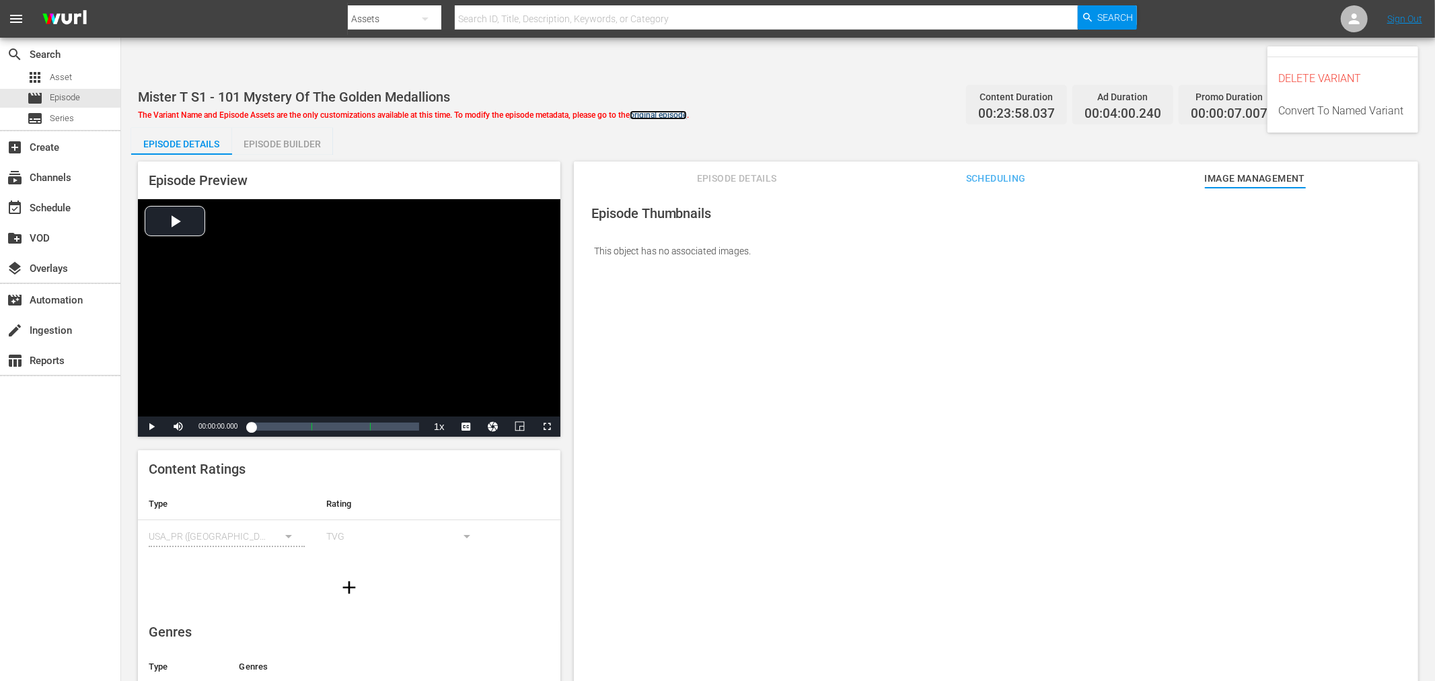
click at [663, 110] on link "original episode" at bounding box center [658, 114] width 57 height 9
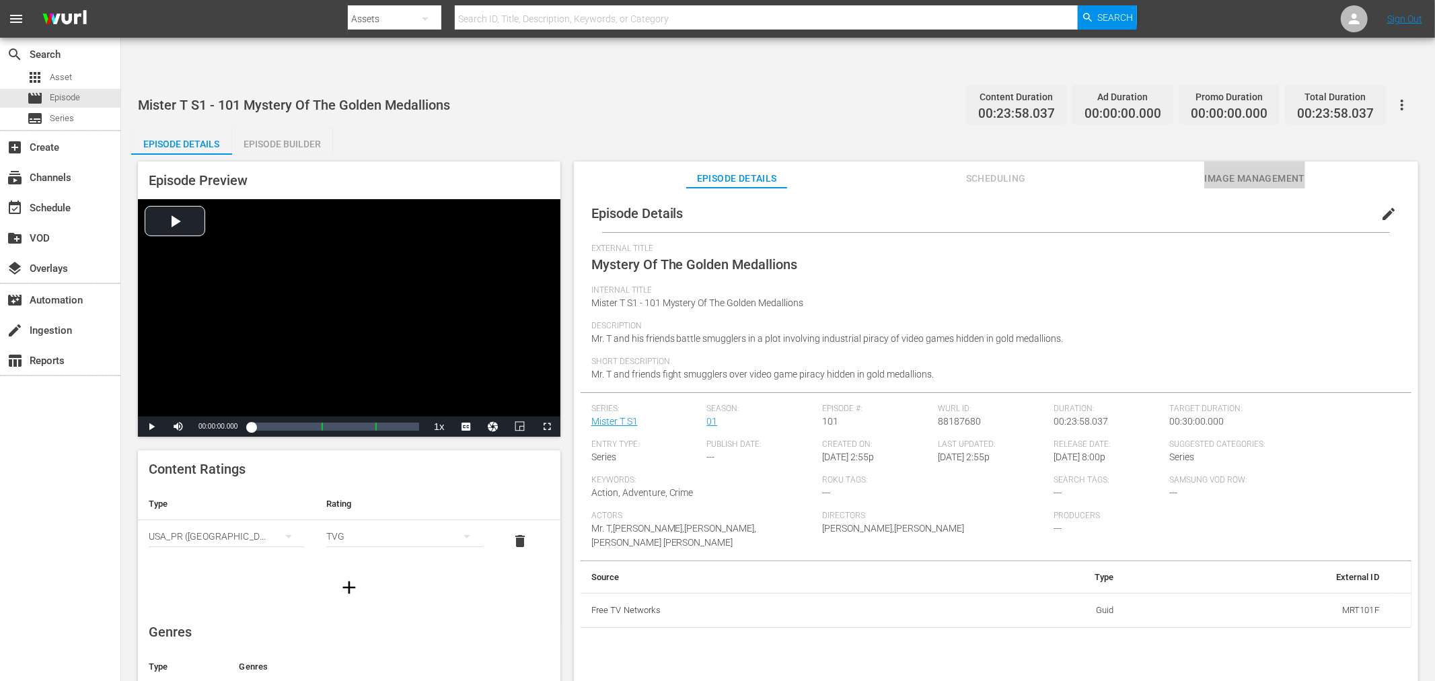
click at [1259, 161] on button "Image Management" at bounding box center [1254, 174] width 101 height 27
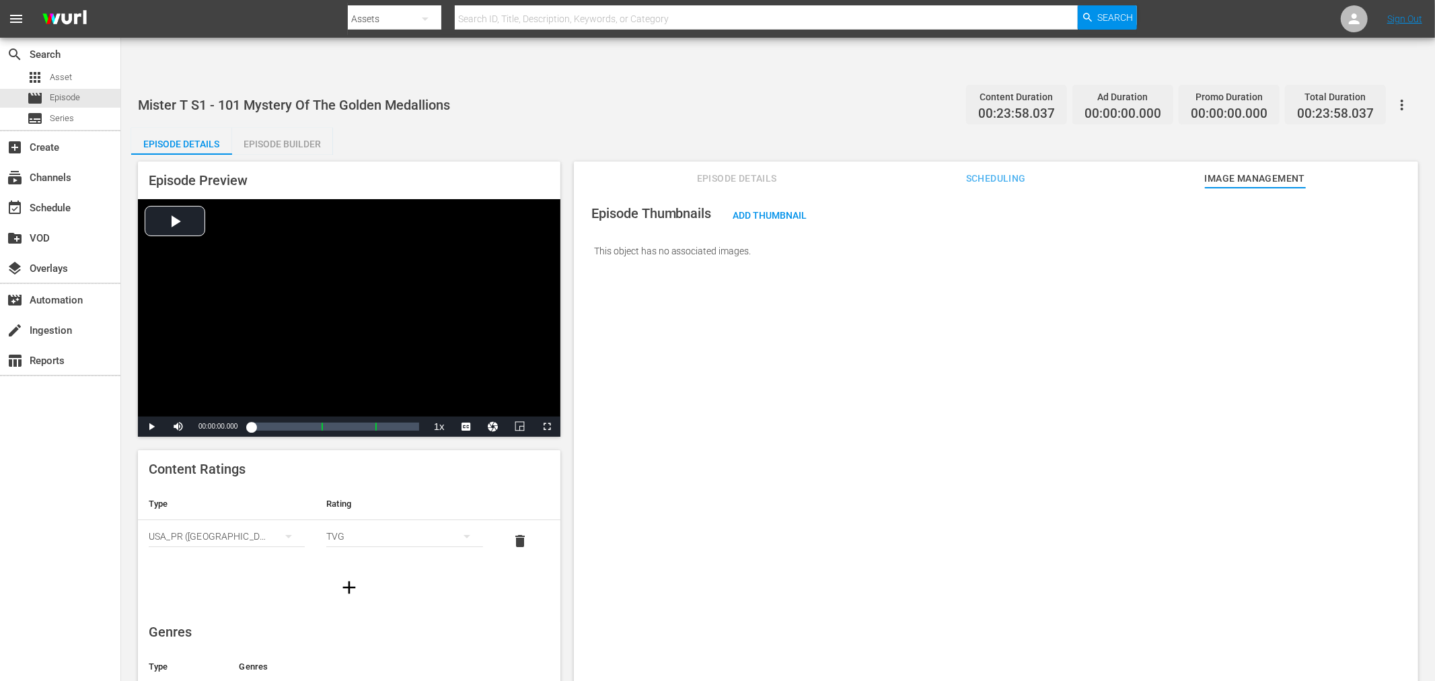
click at [1291, 97] on icon "button" at bounding box center [1402, 105] width 16 height 16
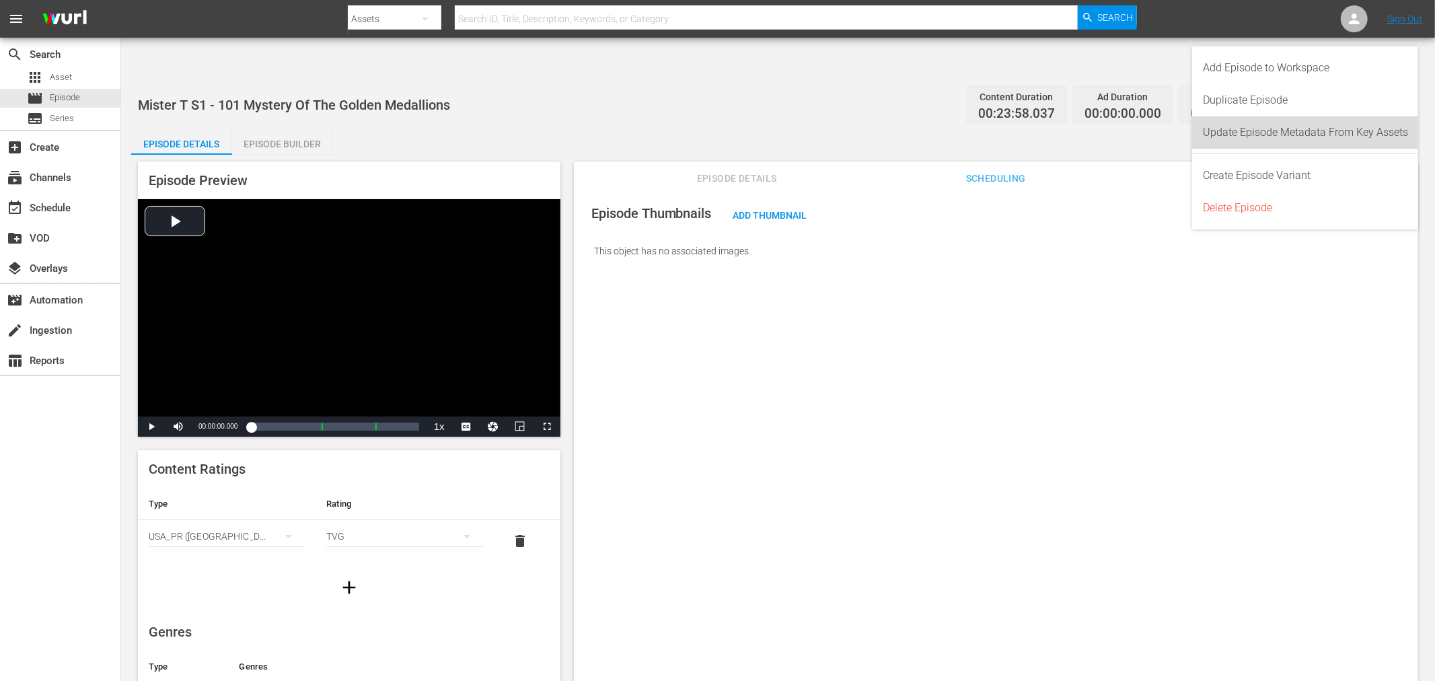
click at [1291, 137] on div "Update Episode Metadata From Key Assets" at bounding box center [1305, 132] width 205 height 32
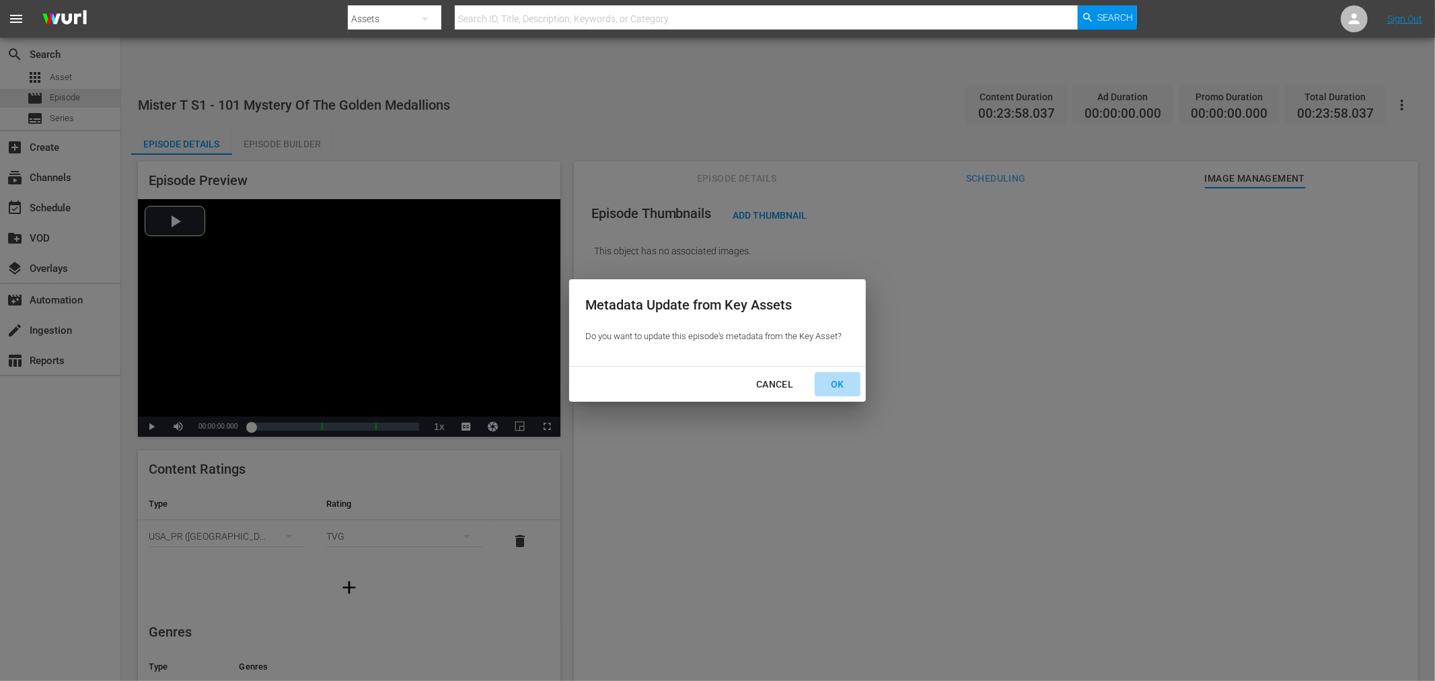
click at [843, 389] on div "OK" at bounding box center [837, 384] width 35 height 17
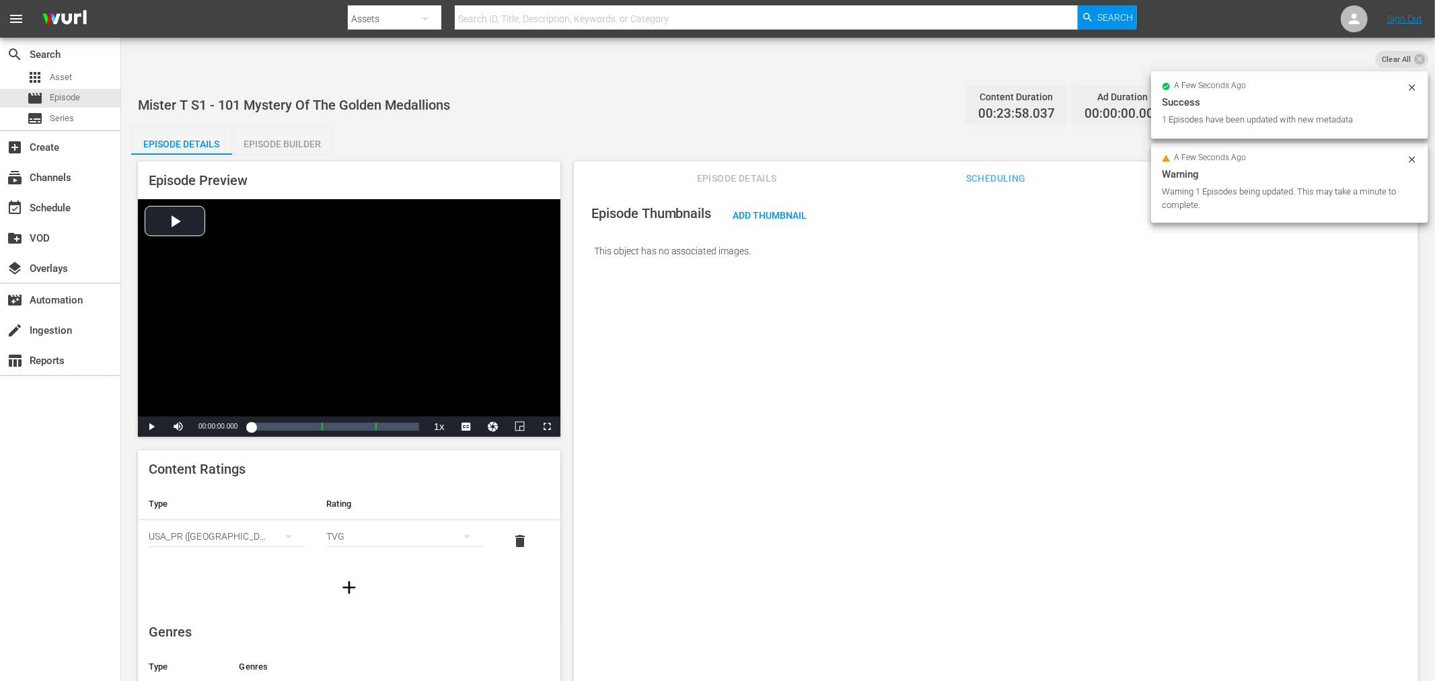
drag, startPoint x: 1327, startPoint y: 293, endPoint x: 1121, endPoint y: 377, distance: 222.9
click at [1291, 293] on div "Episode Thumbnails Add Thumbnail This object has no associated images." at bounding box center [996, 451] width 844 height 526
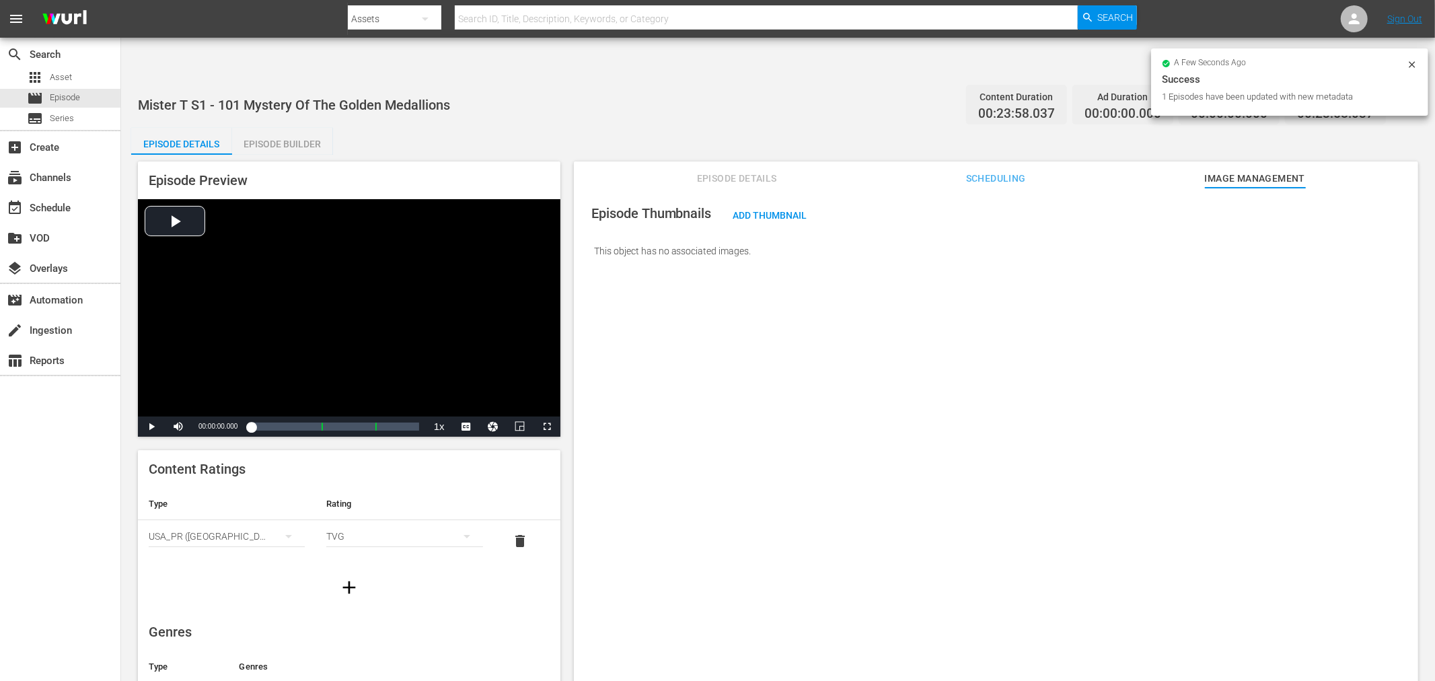
click at [1086, 348] on div "Episode Thumbnails Add Thumbnail This object has no associated images." at bounding box center [996, 451] width 844 height 526
click at [856, 250] on div "Episode Thumbnails Add Thumbnail This object has no associated images." at bounding box center [996, 451] width 844 height 526
click at [1291, 89] on button "button" at bounding box center [1402, 105] width 32 height 32
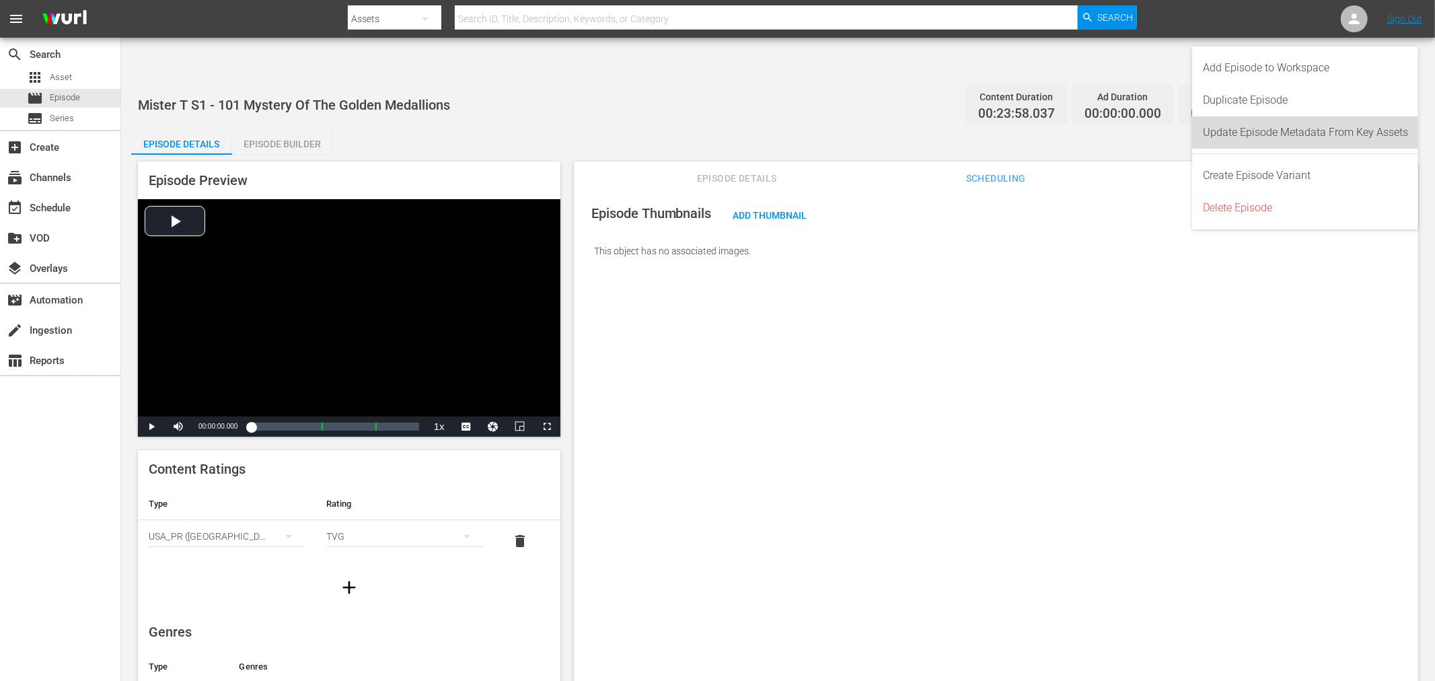
click at [1291, 132] on div "Update Episode Metadata From Key Assets" at bounding box center [1305, 132] width 205 height 32
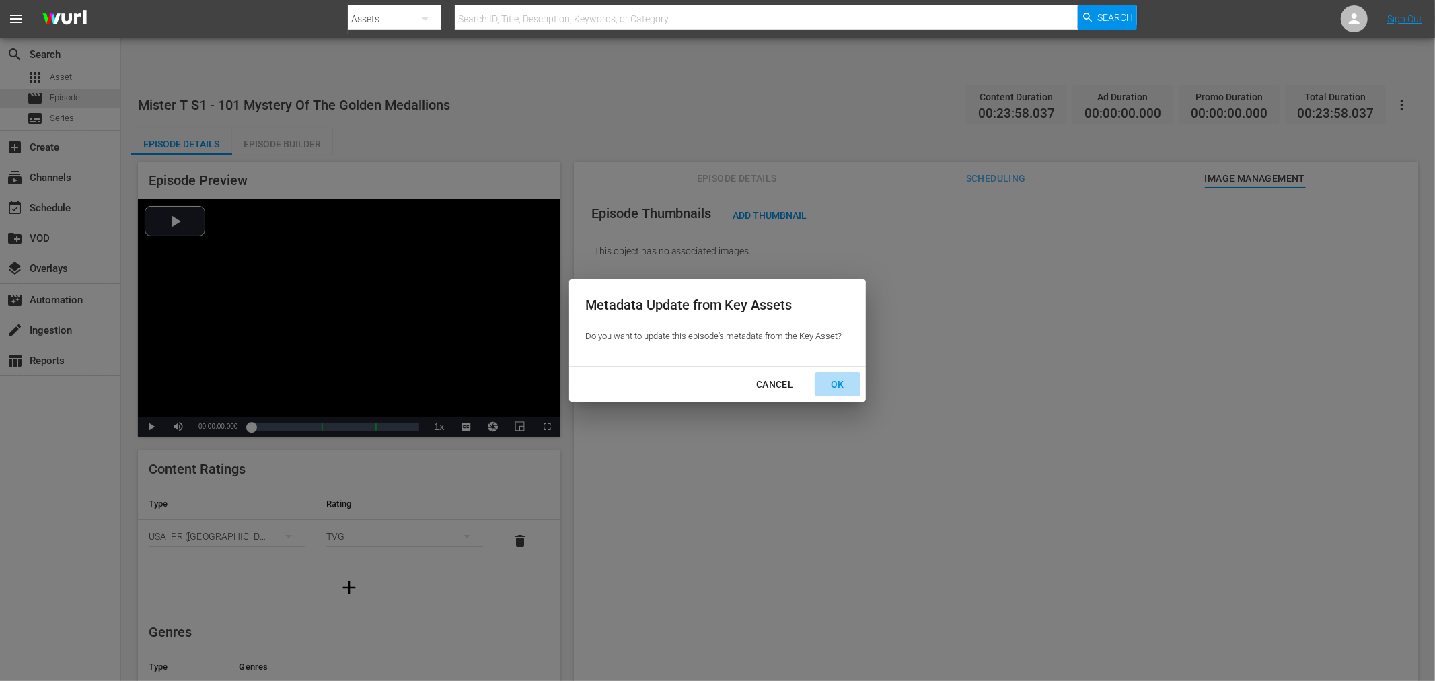
click at [843, 385] on div "OK" at bounding box center [837, 384] width 35 height 17
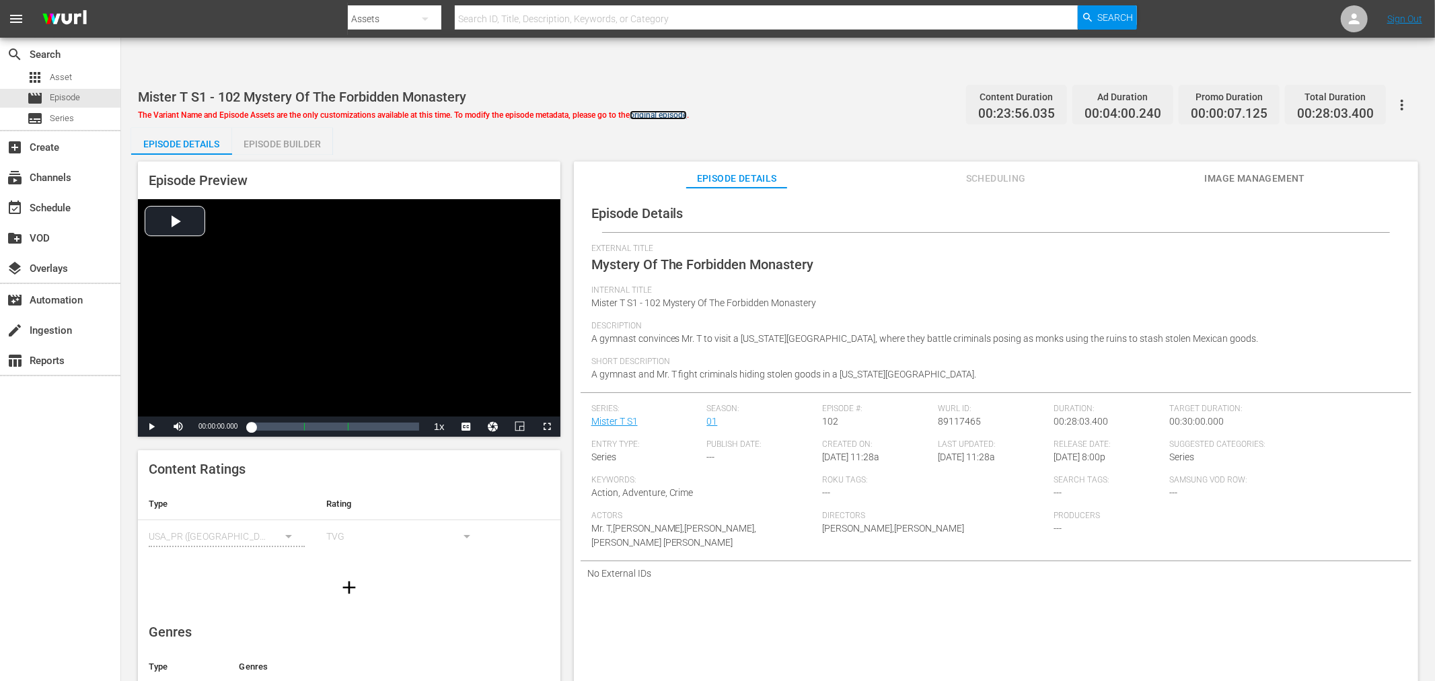
click at [684, 110] on link "original episode" at bounding box center [658, 114] width 57 height 9
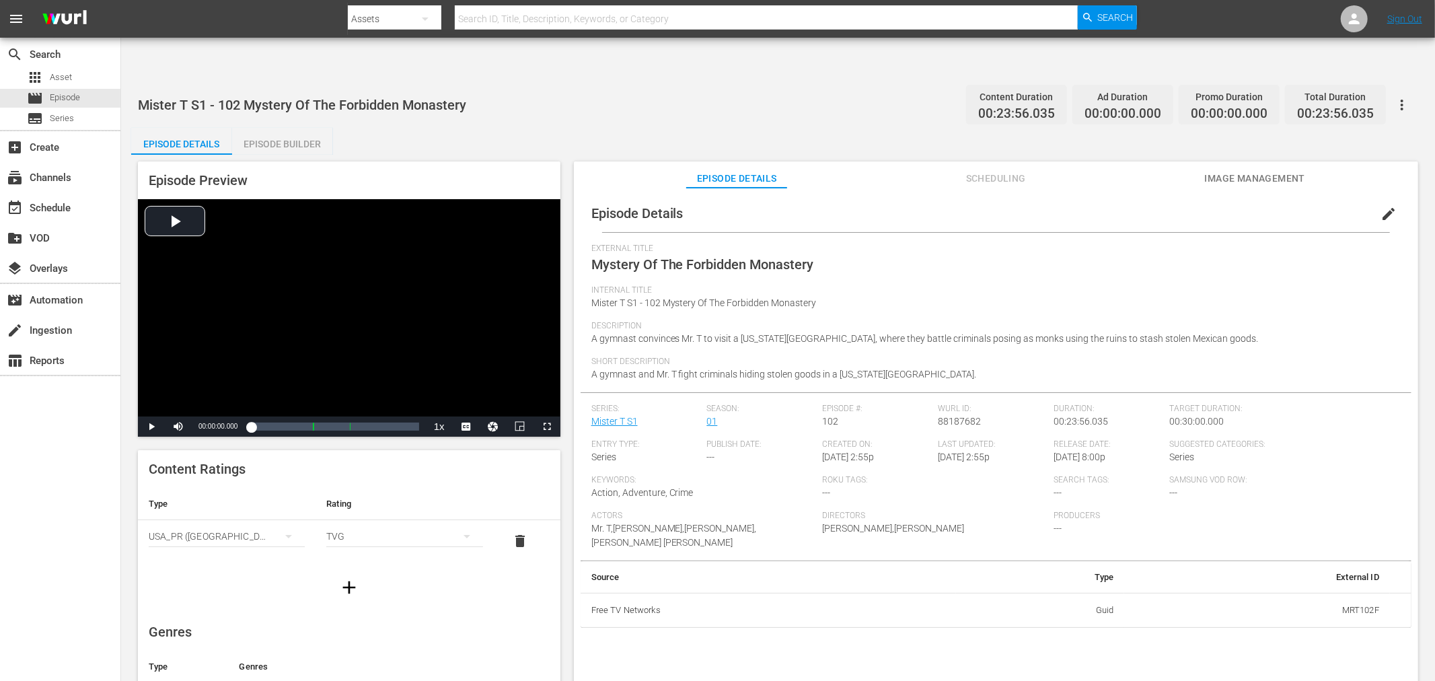
click at [1291, 97] on icon "button" at bounding box center [1402, 105] width 16 height 16
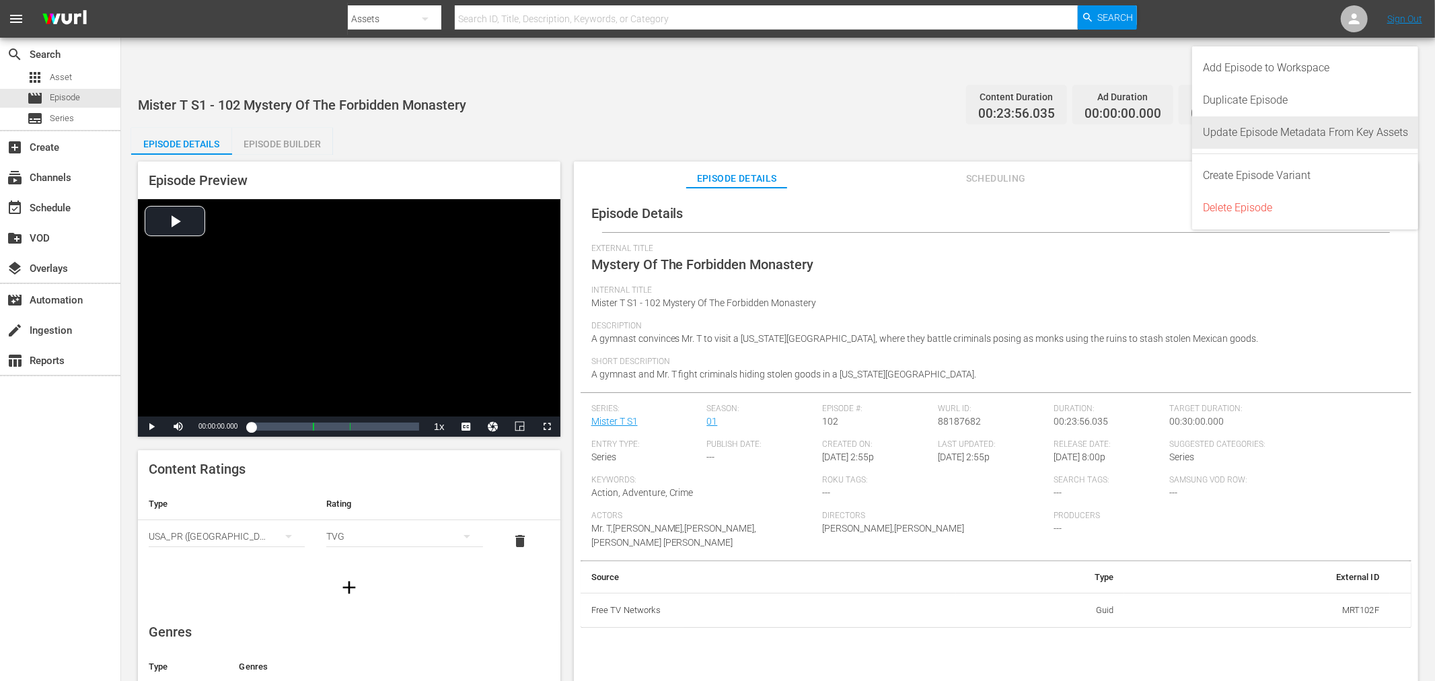
click at [1291, 139] on div "Update Episode Metadata From Key Assets" at bounding box center [1305, 132] width 205 height 32
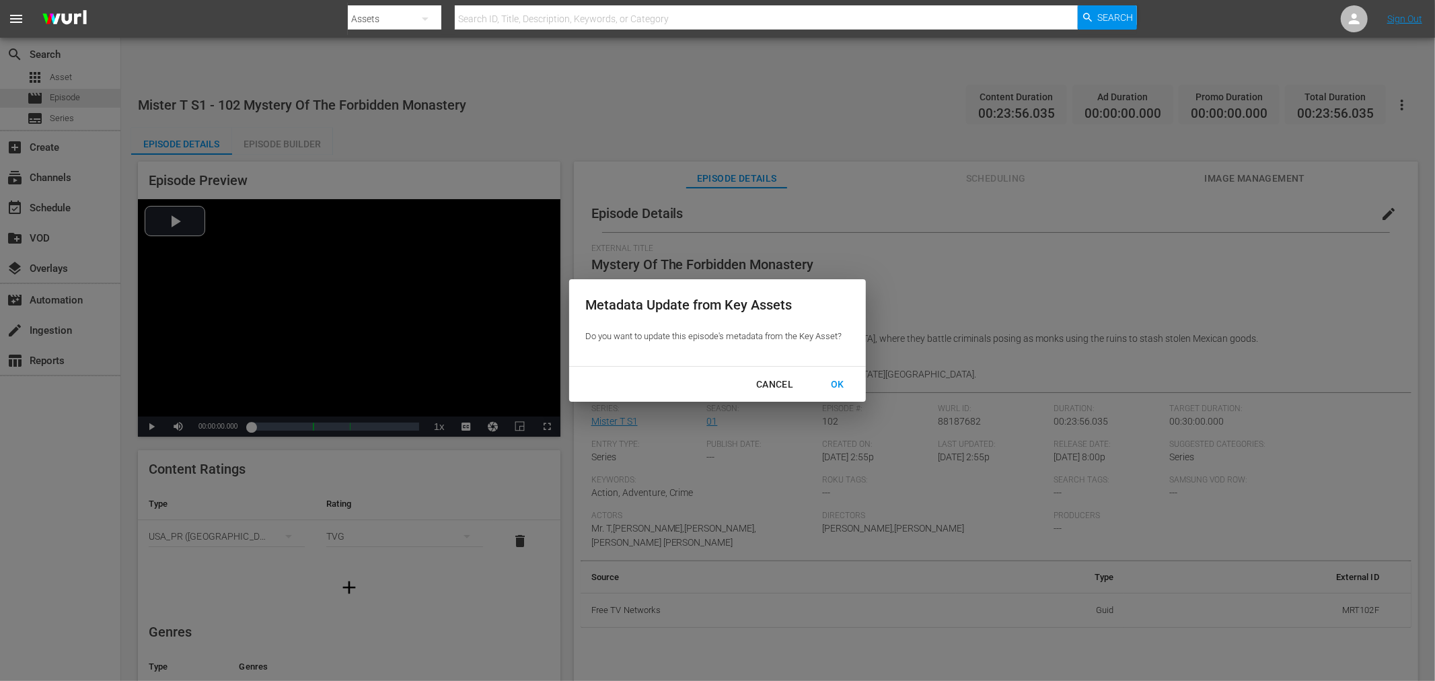
click at [839, 380] on div "OK" at bounding box center [837, 384] width 35 height 17
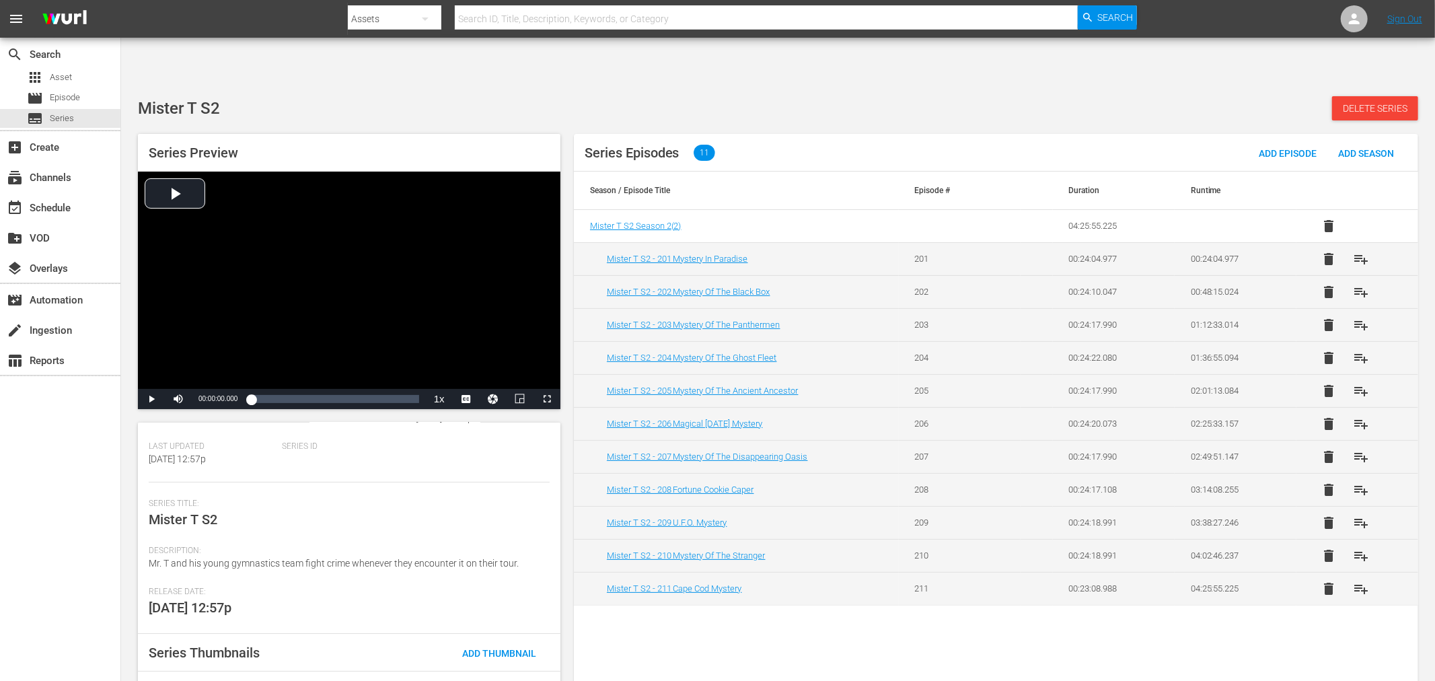
scroll to position [122, 0]
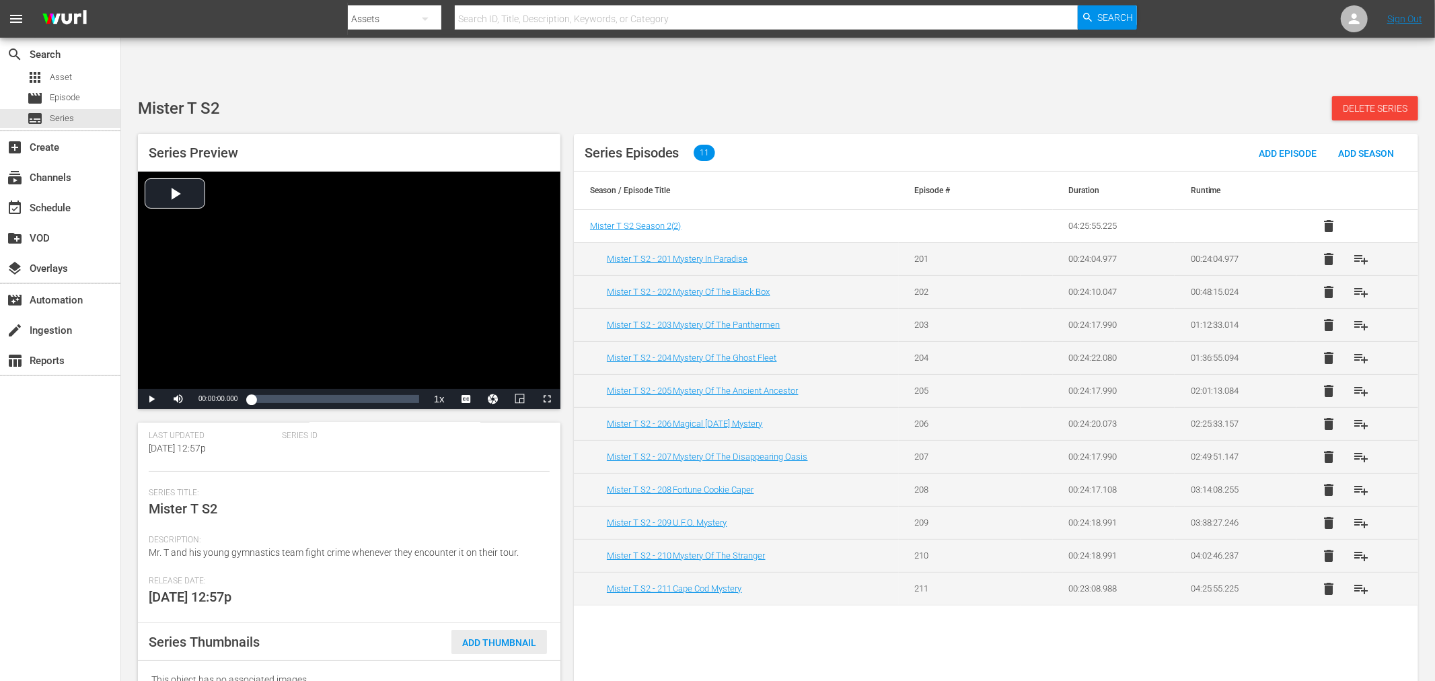
click at [464, 637] on span "Add Thumbnail" at bounding box center [499, 642] width 96 height 11
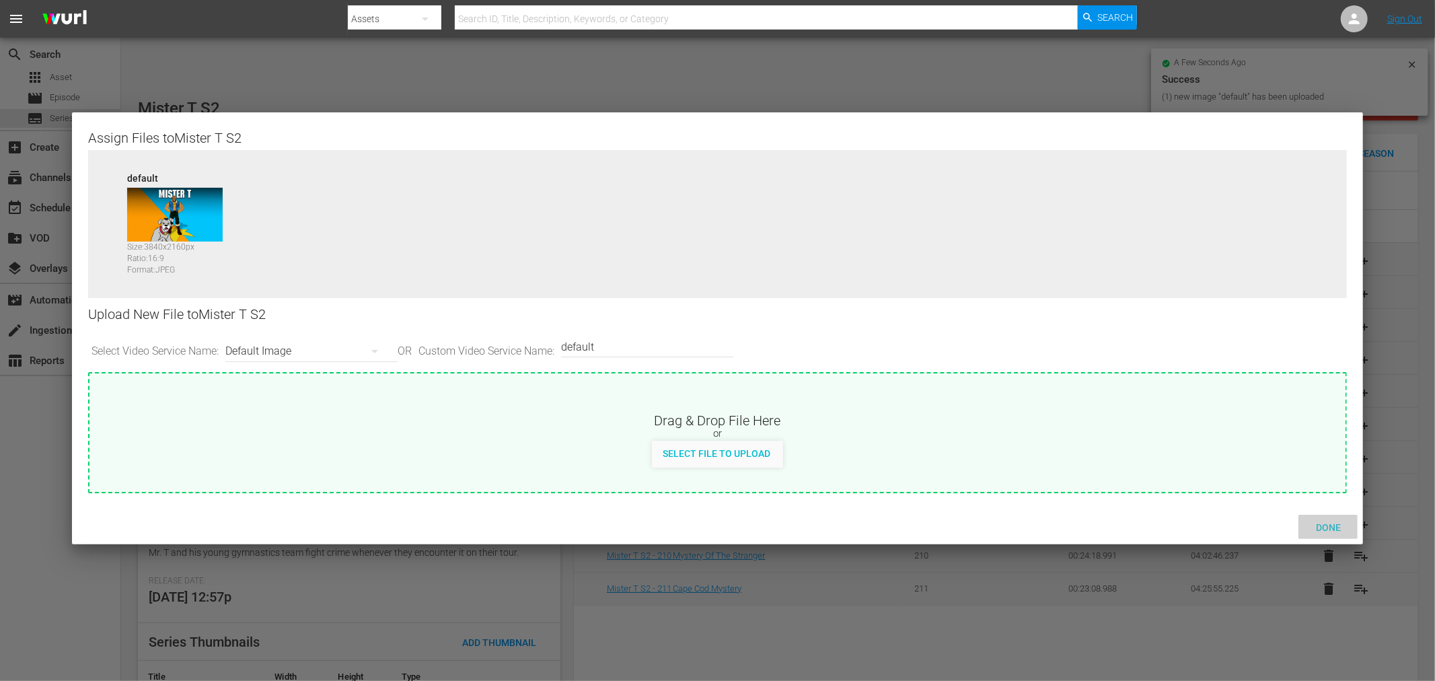
click at [1317, 527] on span "Done" at bounding box center [1328, 527] width 46 height 11
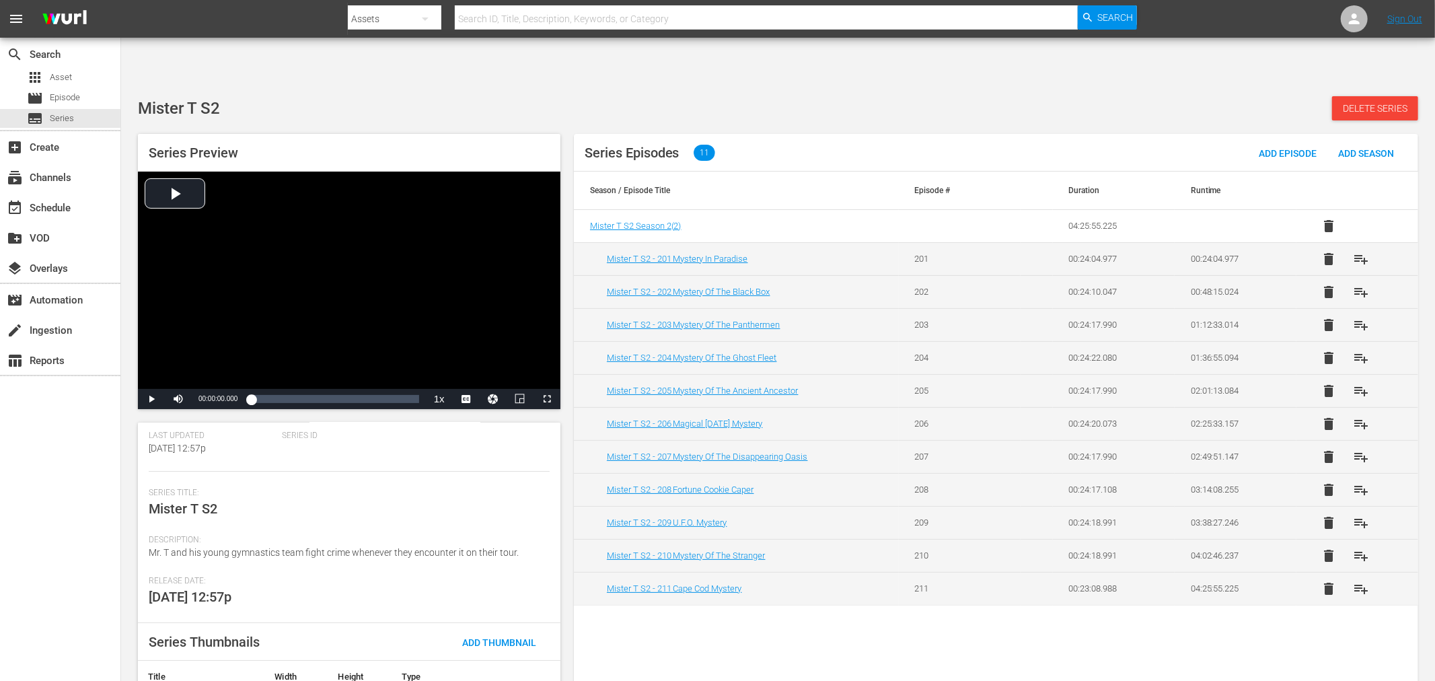
click at [874, 626] on div "Series Episodes 11 Add Episode Add Season Season / Episode Title Episode # Dura…" at bounding box center [996, 416] width 844 height 564
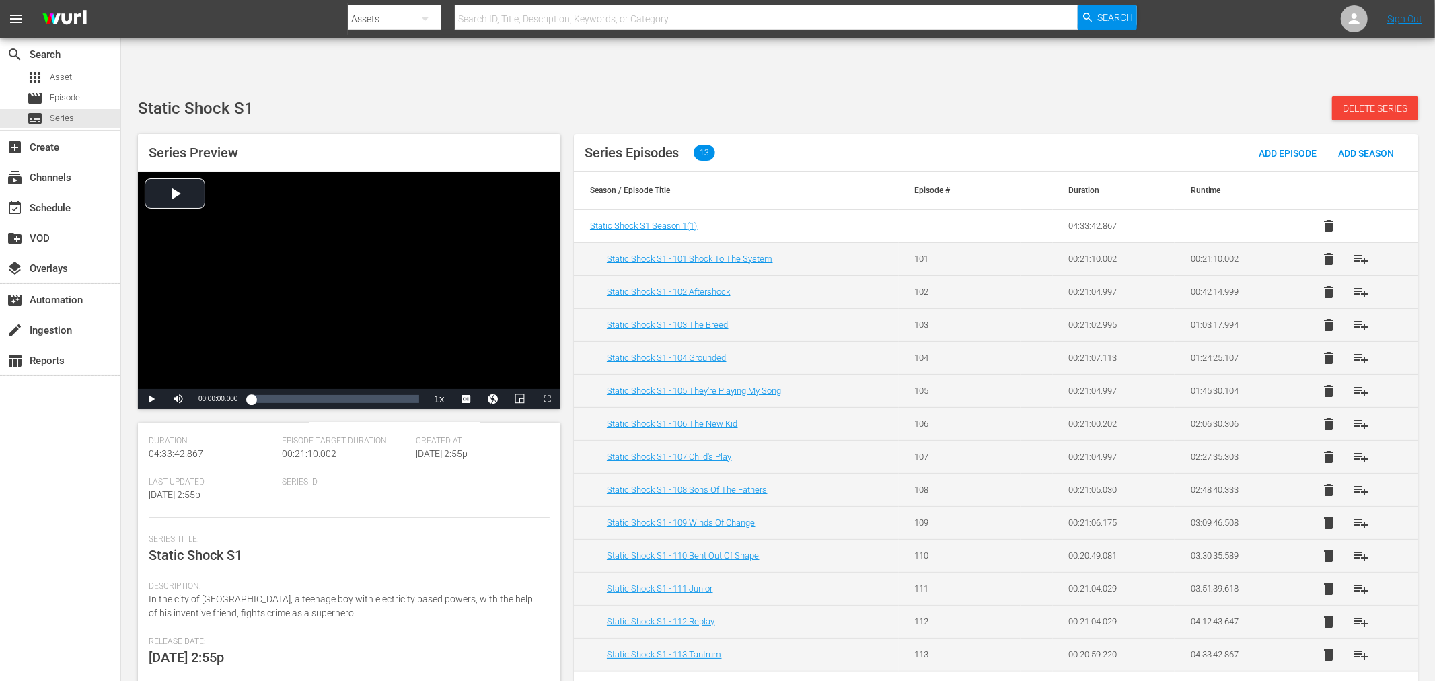
scroll to position [137, 0]
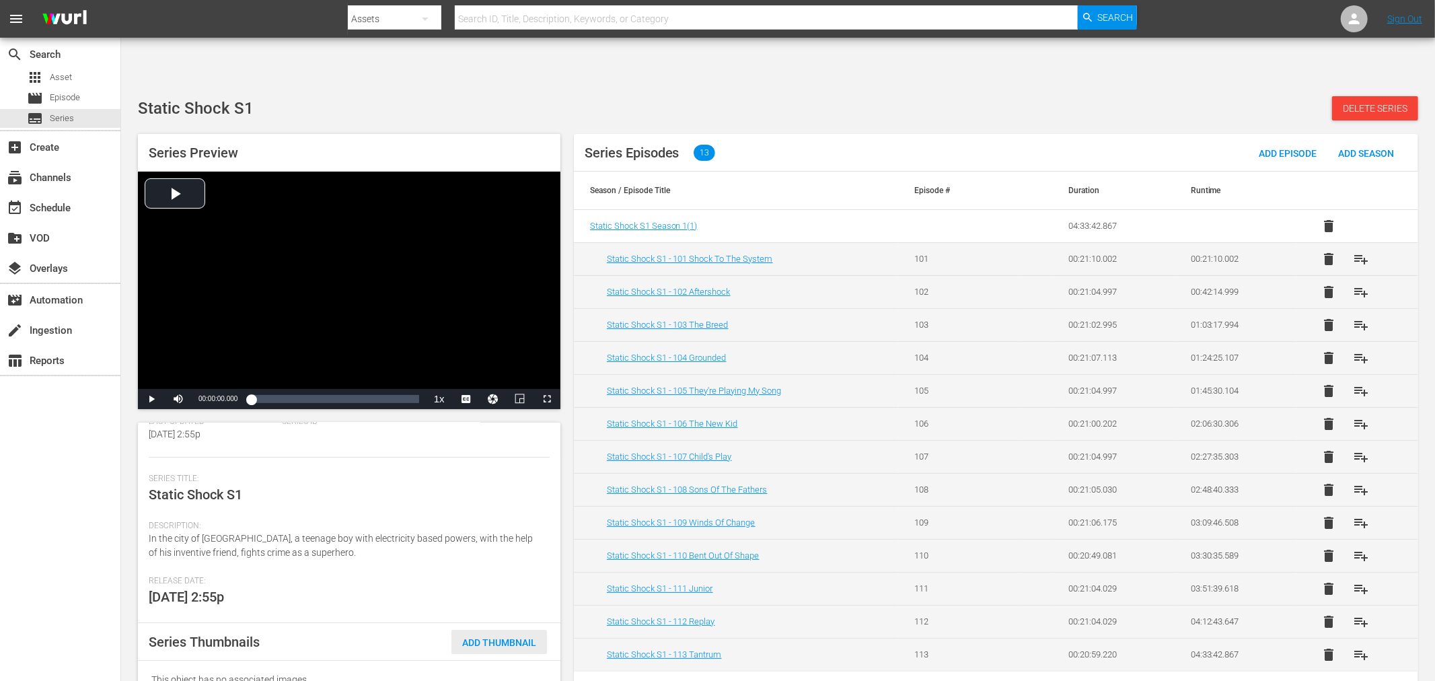
click at [475, 612] on span "Add Thumbnail" at bounding box center [499, 642] width 96 height 11
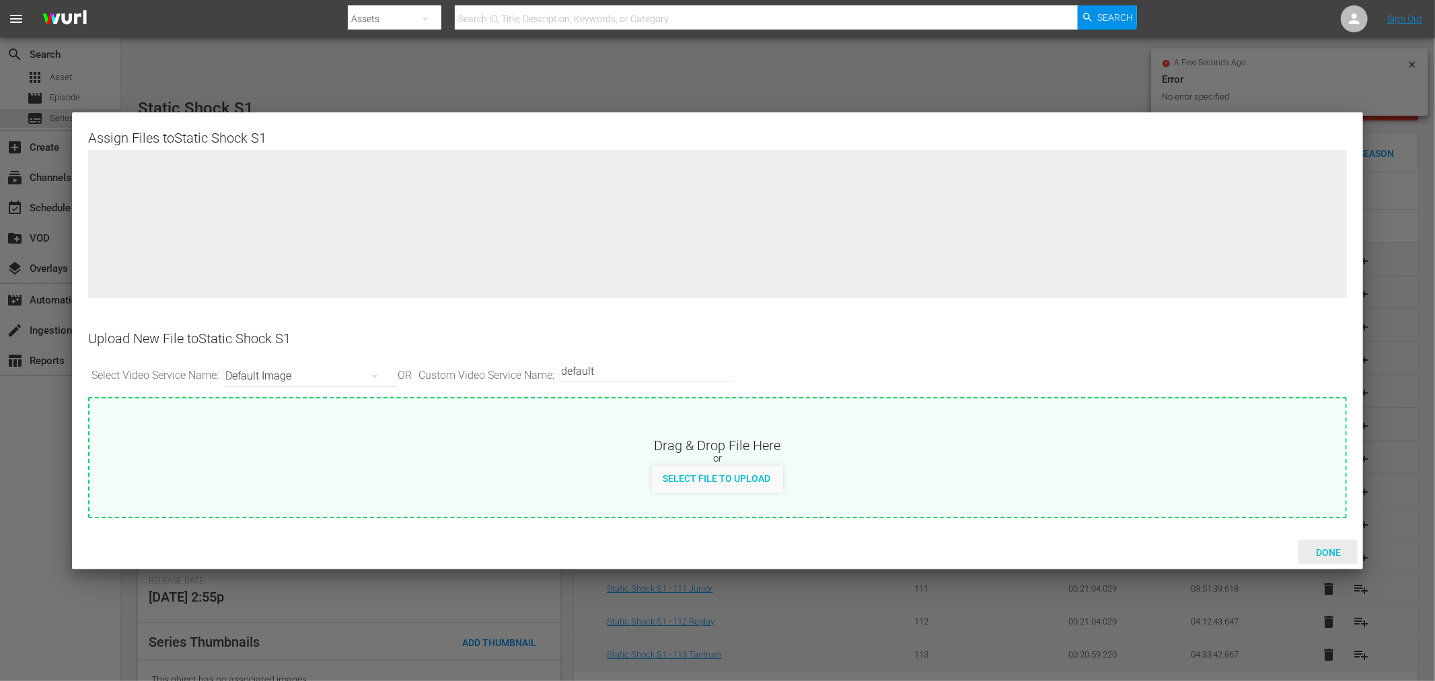
click at [1291, 554] on span "Done" at bounding box center [1328, 552] width 46 height 11
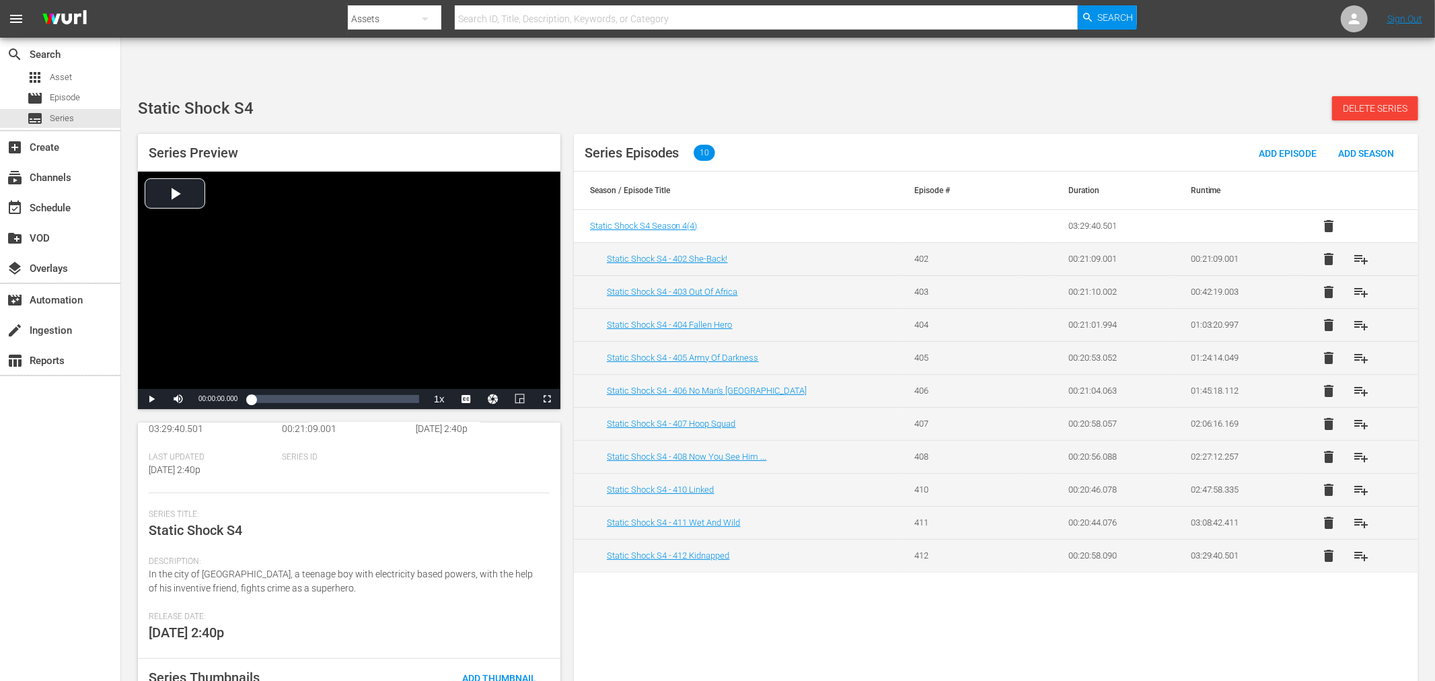
scroll to position [137, 0]
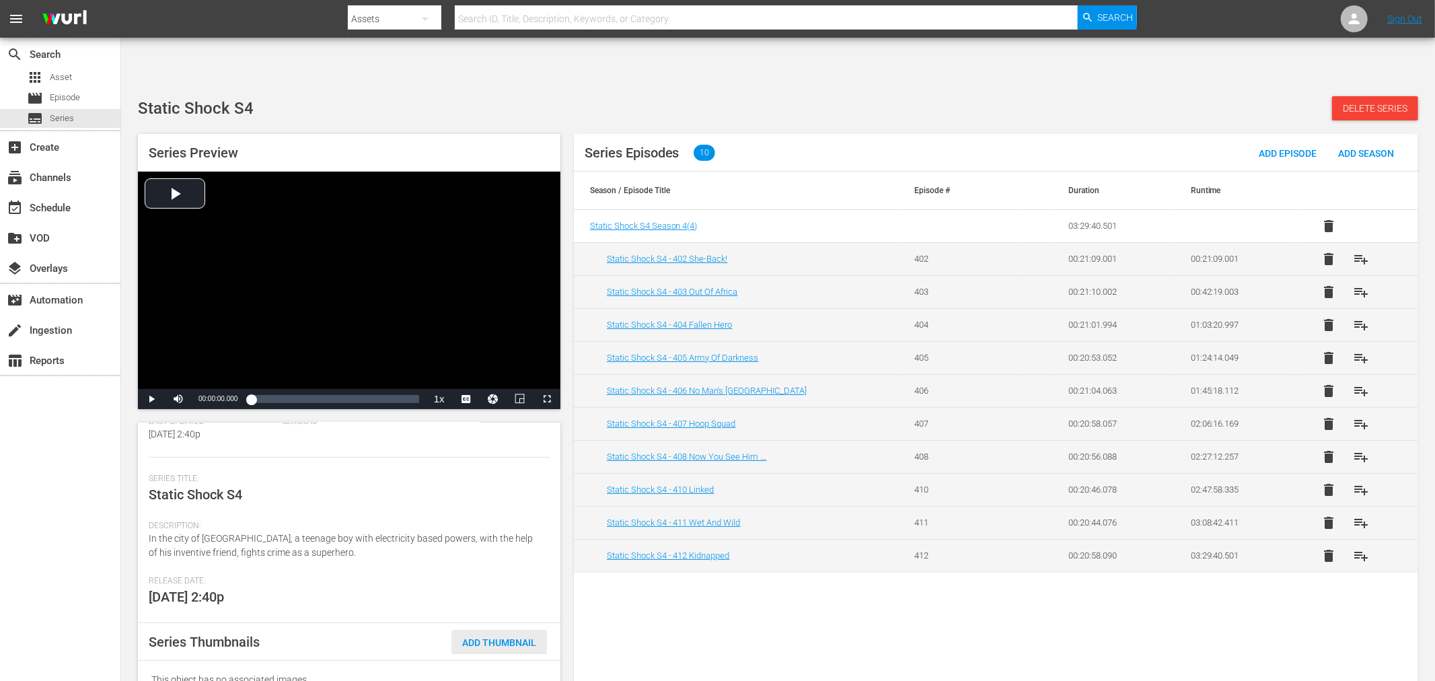
click at [492, 612] on div "Add Thumbnail" at bounding box center [499, 642] width 96 height 25
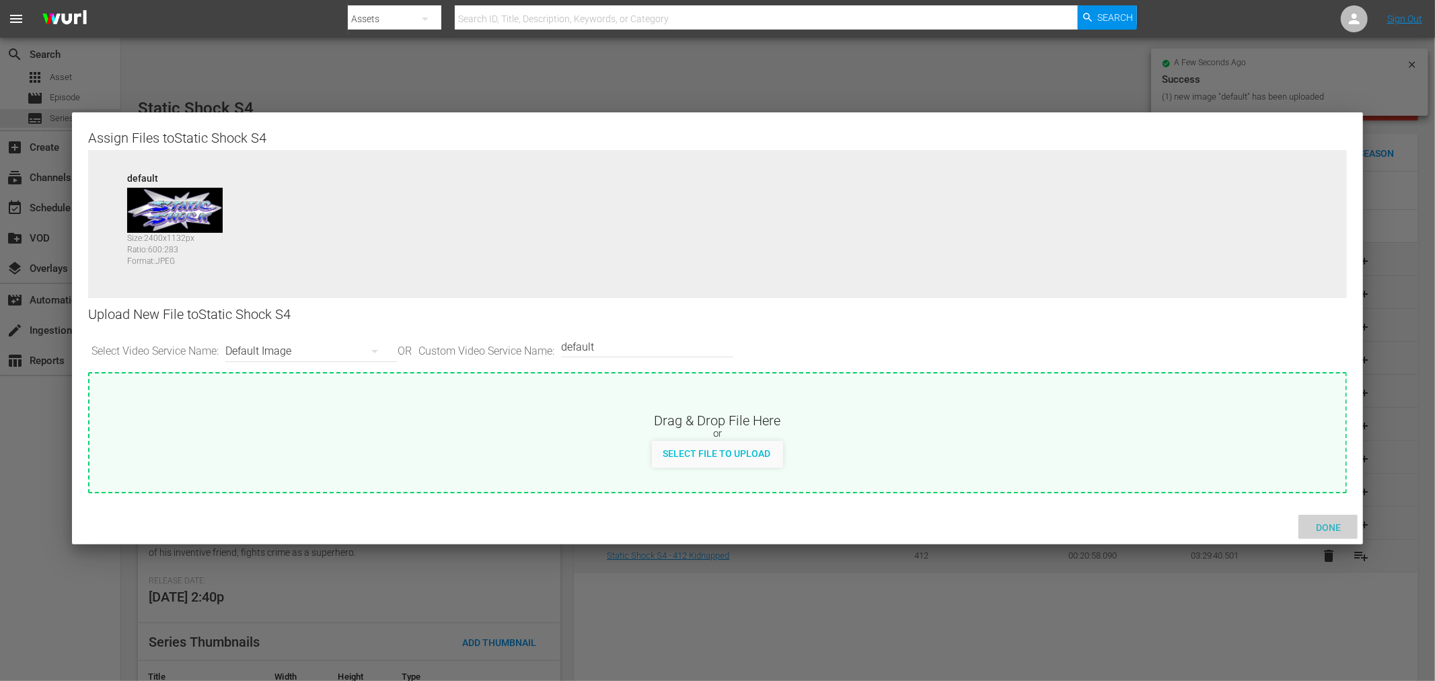
click at [1291, 528] on span "Done" at bounding box center [1328, 527] width 46 height 11
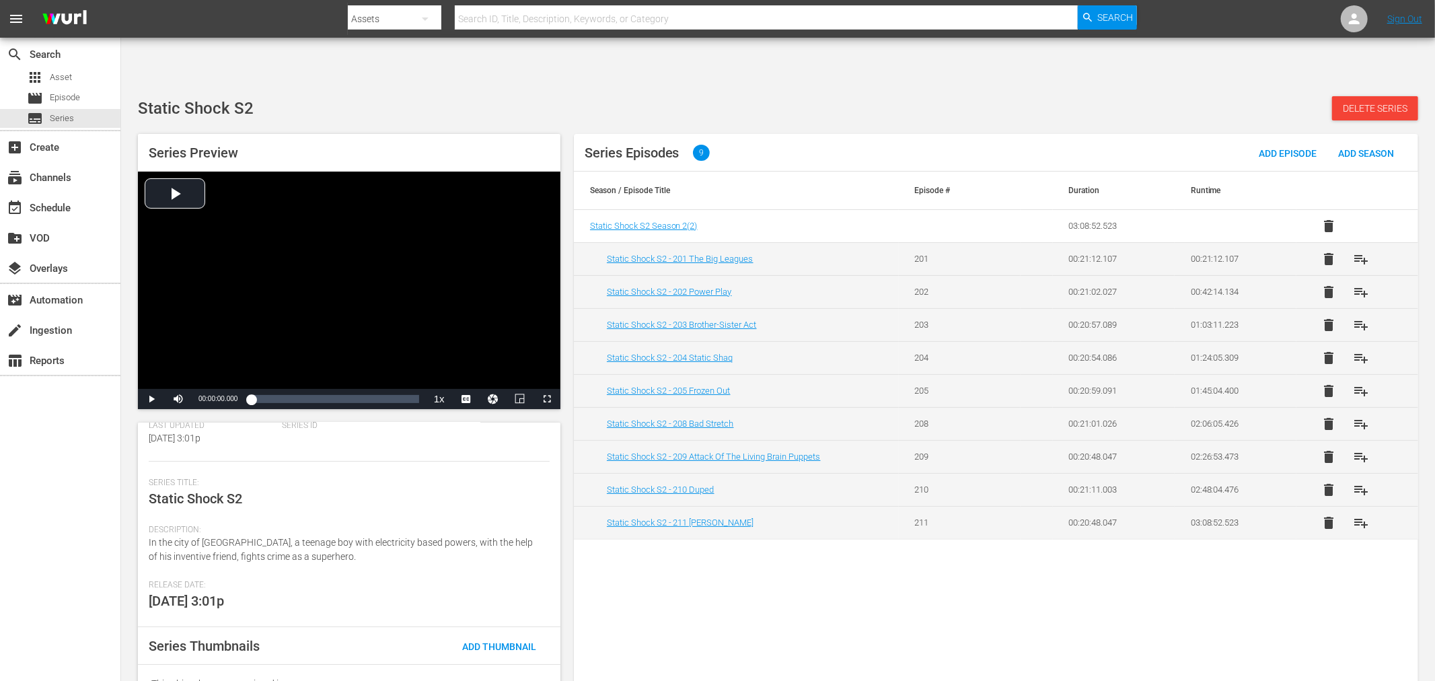
scroll to position [137, 0]
click at [513, 612] on span "Add Thumbnail" at bounding box center [499, 642] width 96 height 11
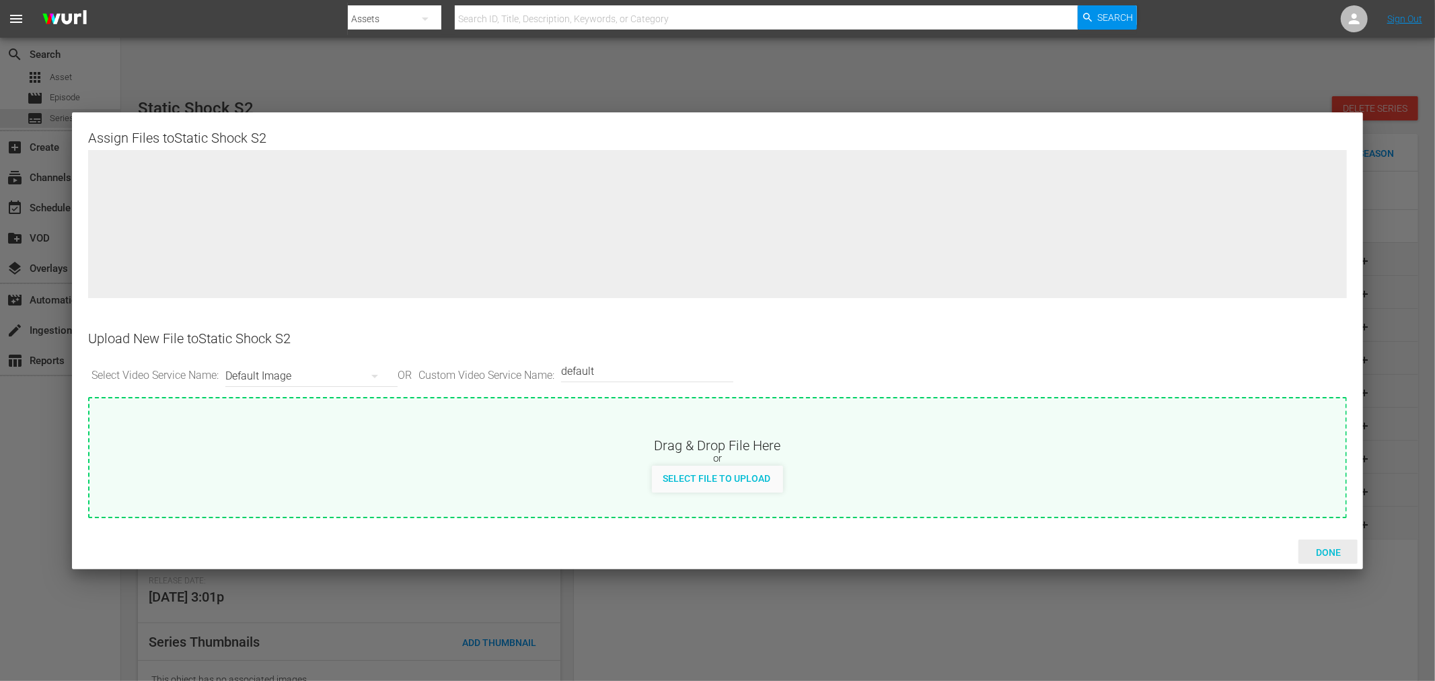
click at [1291, 550] on span "Done" at bounding box center [1328, 552] width 46 height 11
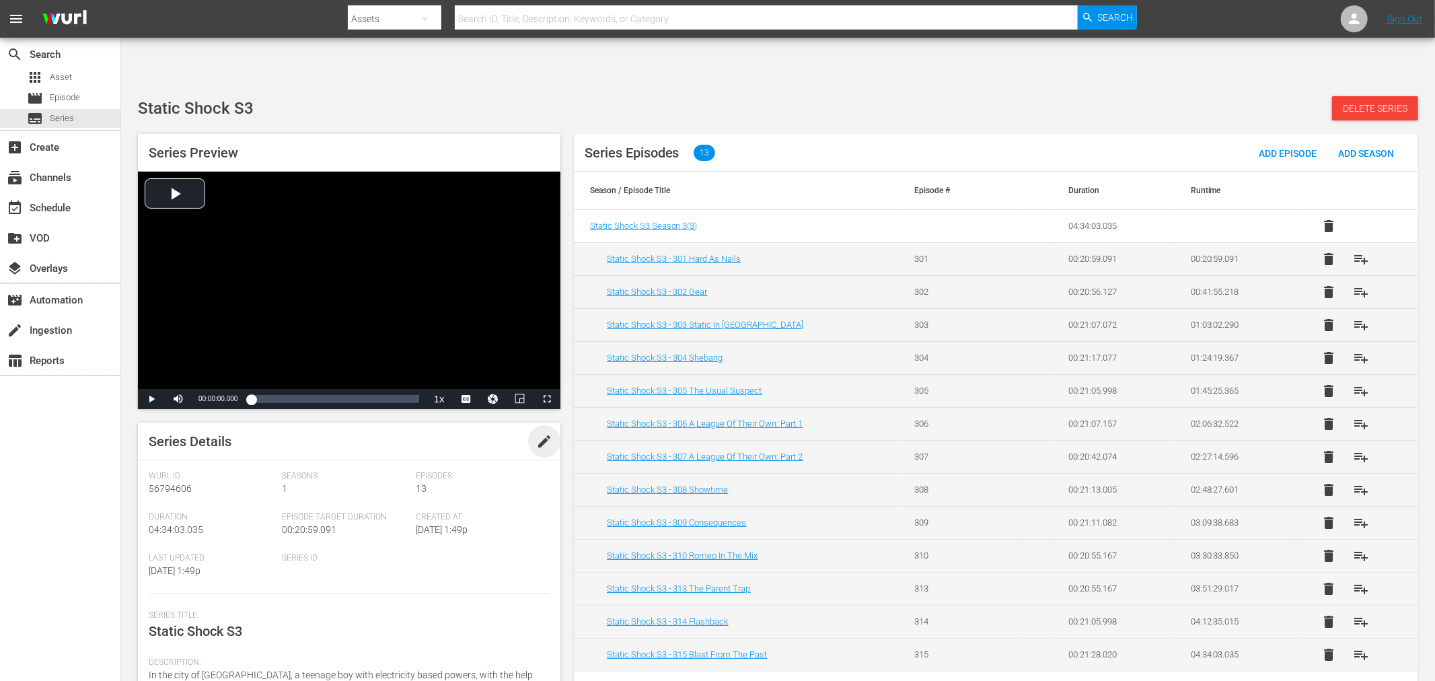
click at [543, 433] on span "edit" at bounding box center [544, 441] width 16 height 16
click at [531, 429] on div "Save" at bounding box center [525, 441] width 59 height 24
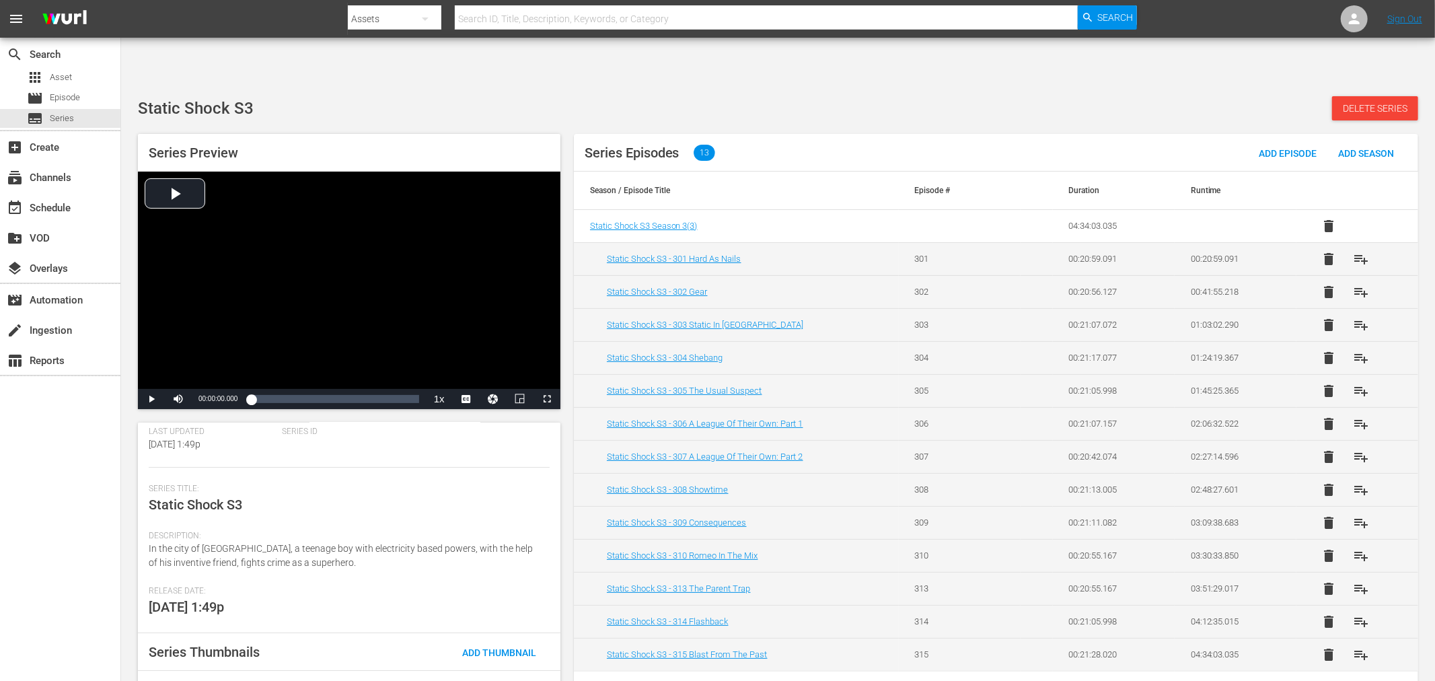
scroll to position [137, 0]
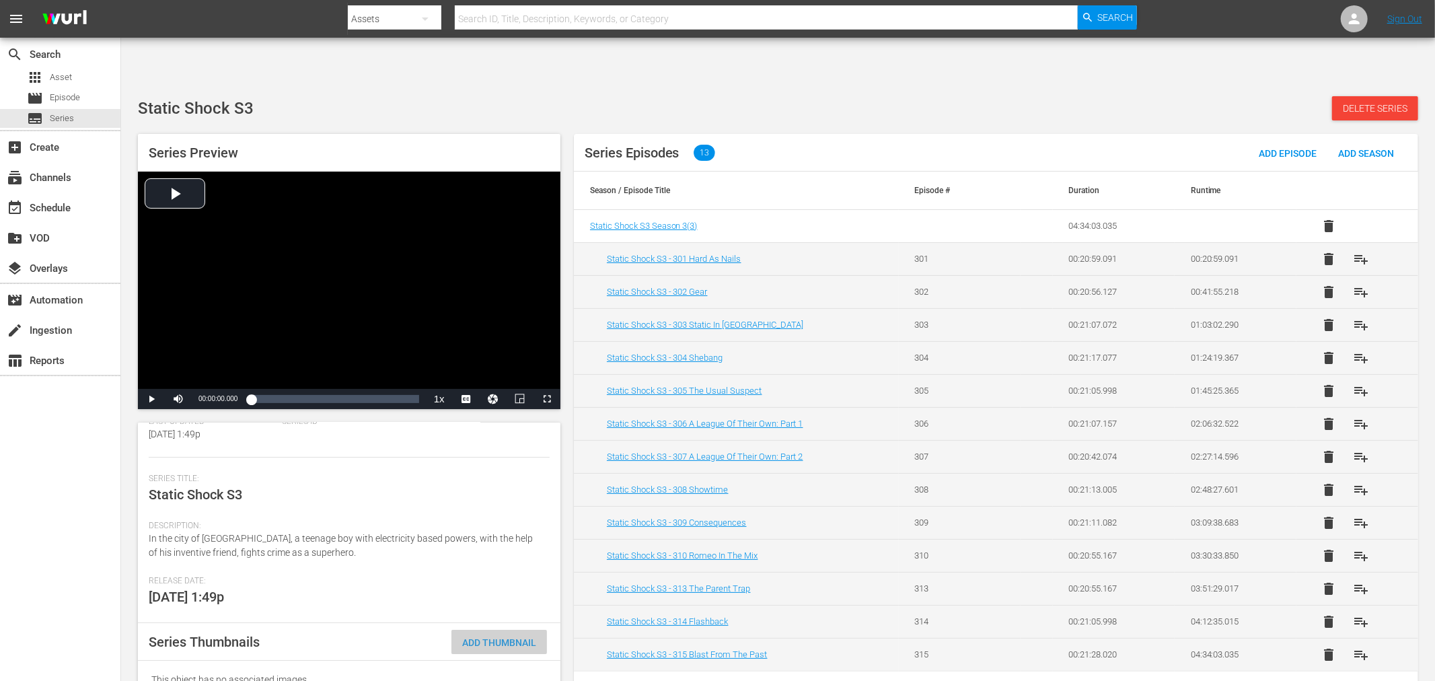
click at [488, 612] on span "Add Thumbnail" at bounding box center [499, 642] width 96 height 11
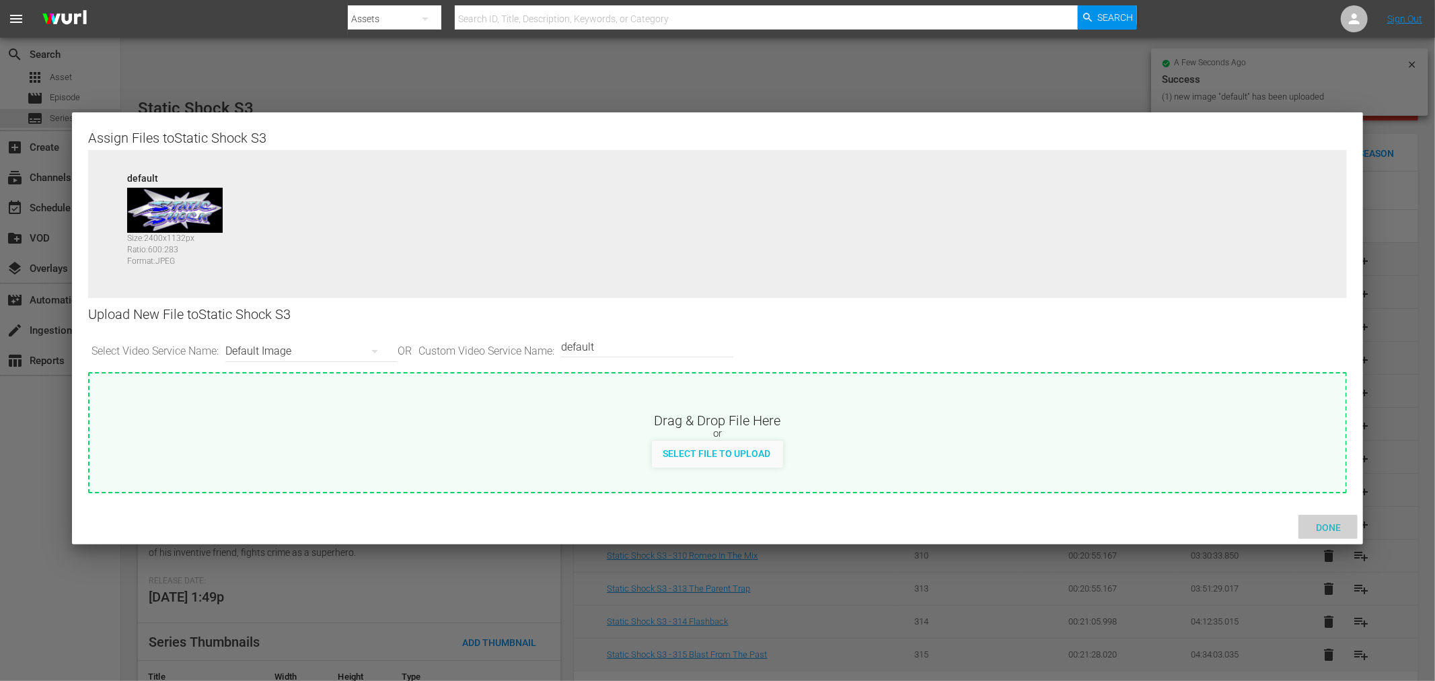
click at [1291, 527] on span "Done" at bounding box center [1328, 527] width 46 height 11
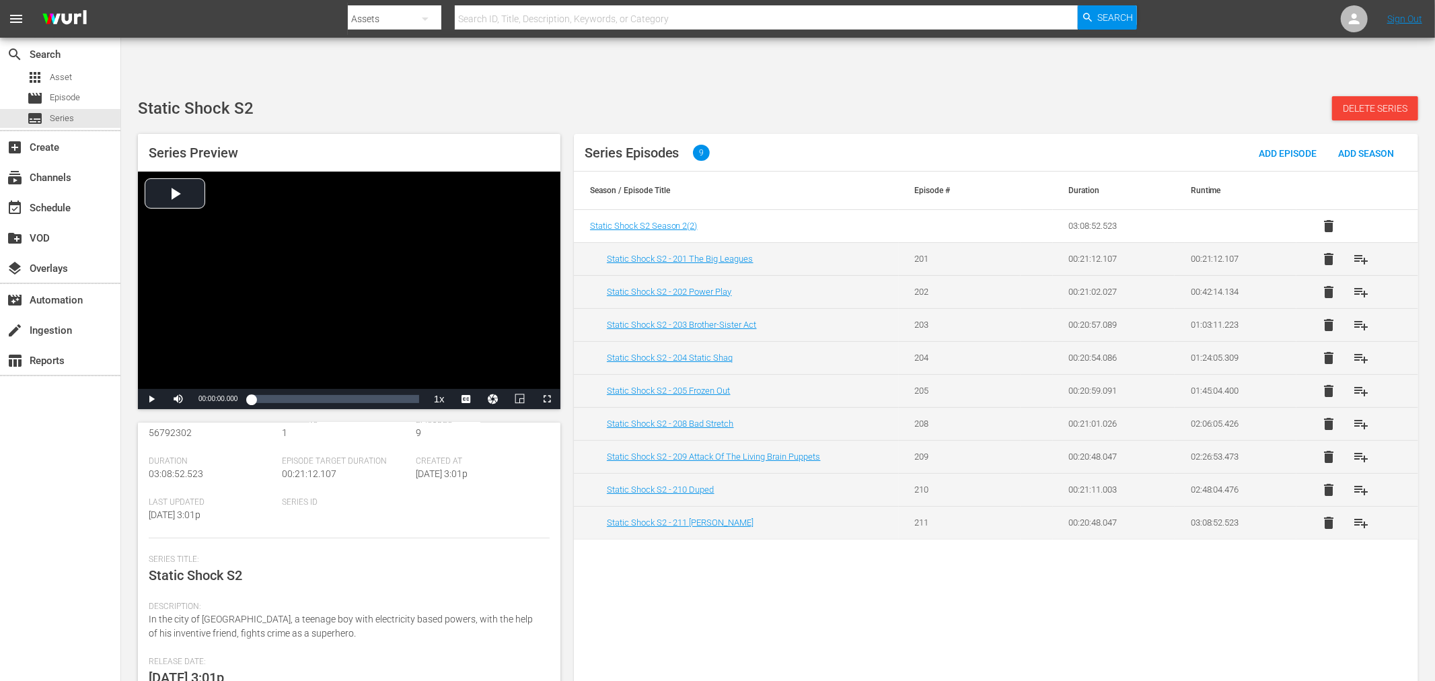
scroll to position [137, 0]
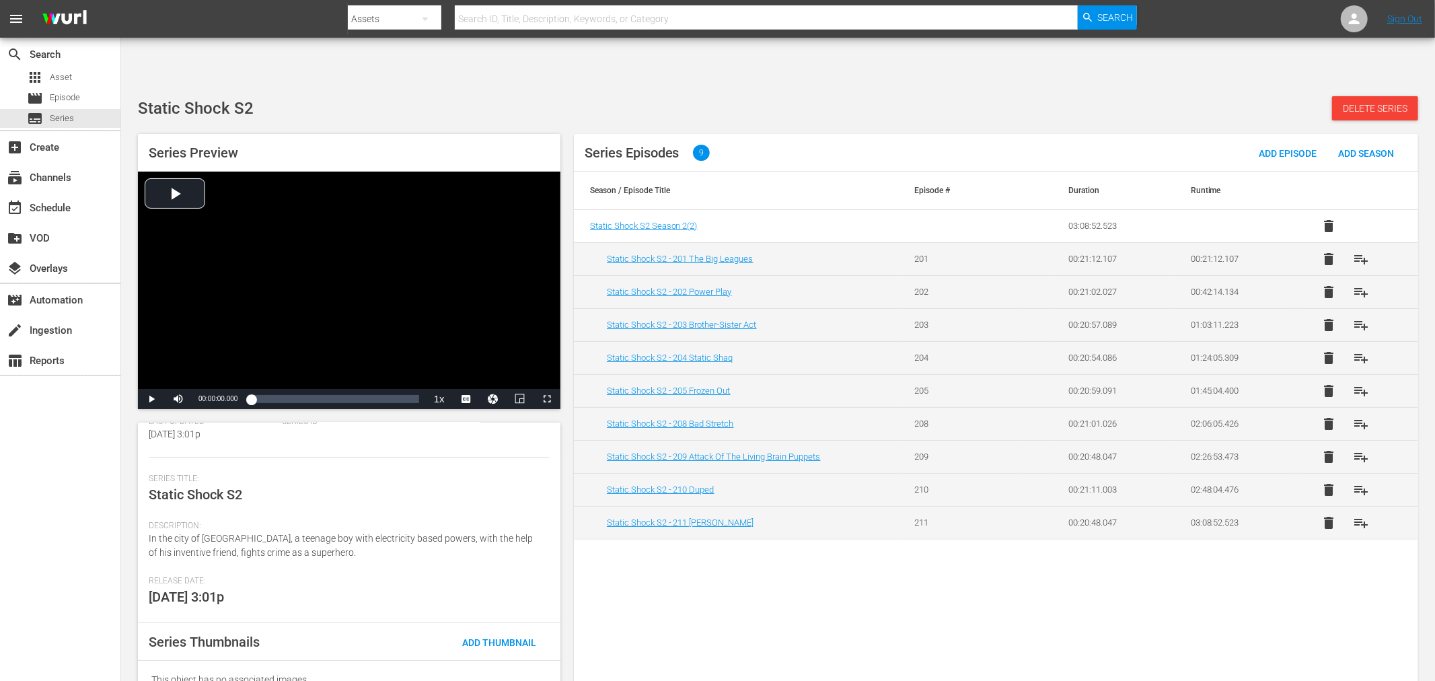
click at [1255, 554] on div "Series Episodes 9 Add Episode Add Season Season / Episode Title Episode # Durat…" at bounding box center [996, 416] width 844 height 564
click at [500, 637] on span "Add Thumbnail" at bounding box center [499, 642] width 96 height 11
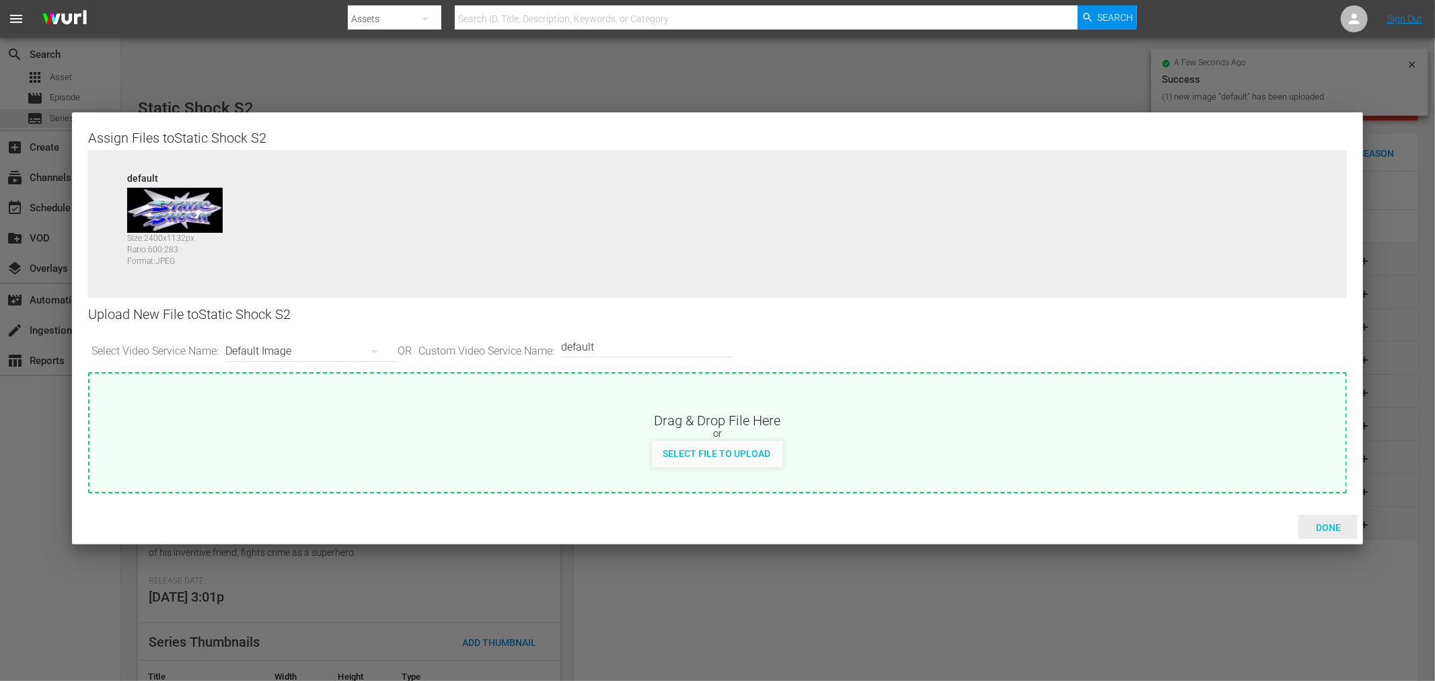
click at [1332, 523] on span "Done" at bounding box center [1328, 527] width 46 height 11
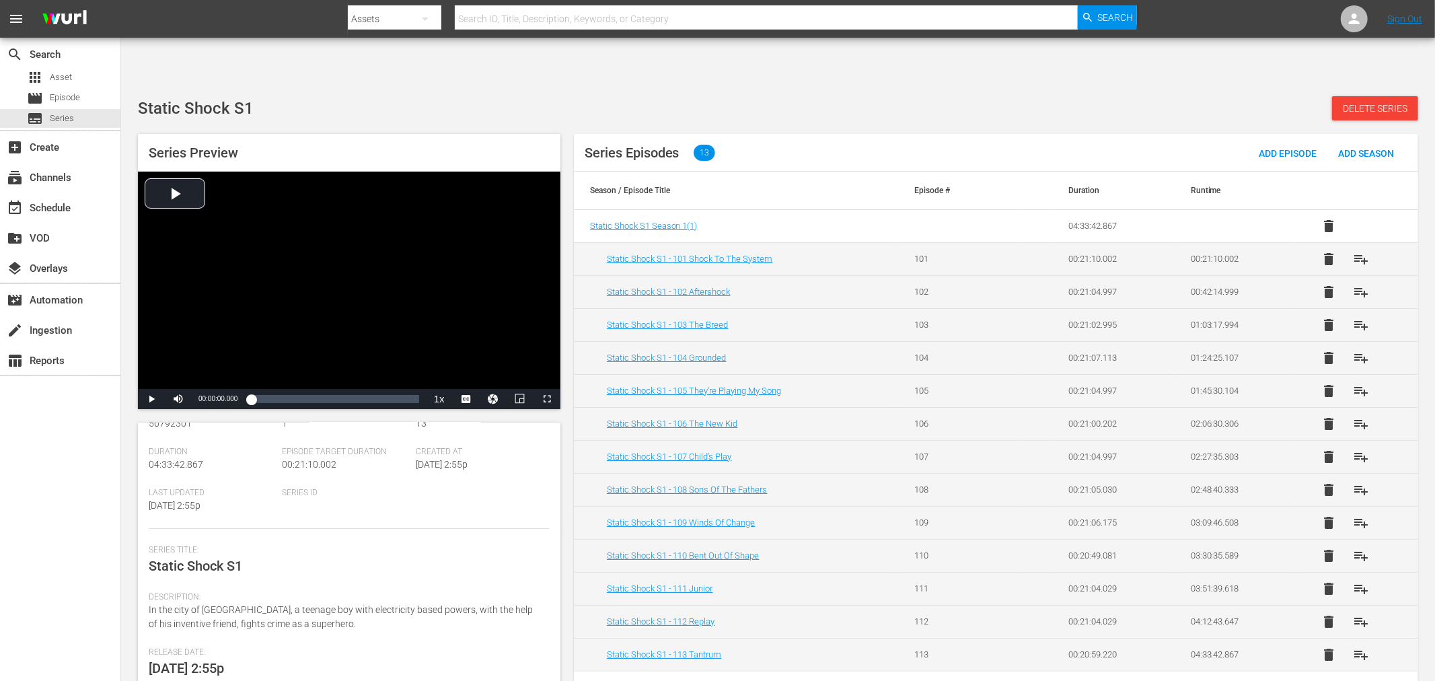
scroll to position [137, 0]
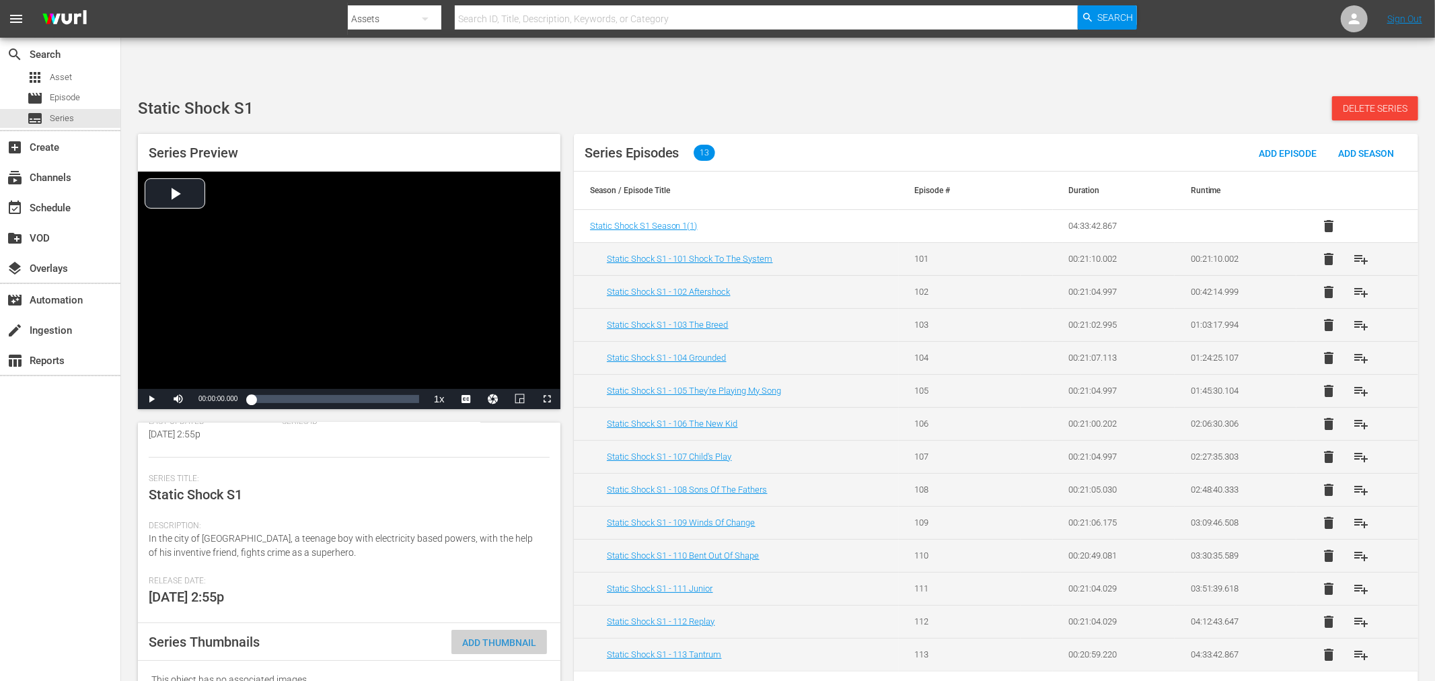
click at [488, 612] on div "Add Thumbnail" at bounding box center [499, 642] width 96 height 25
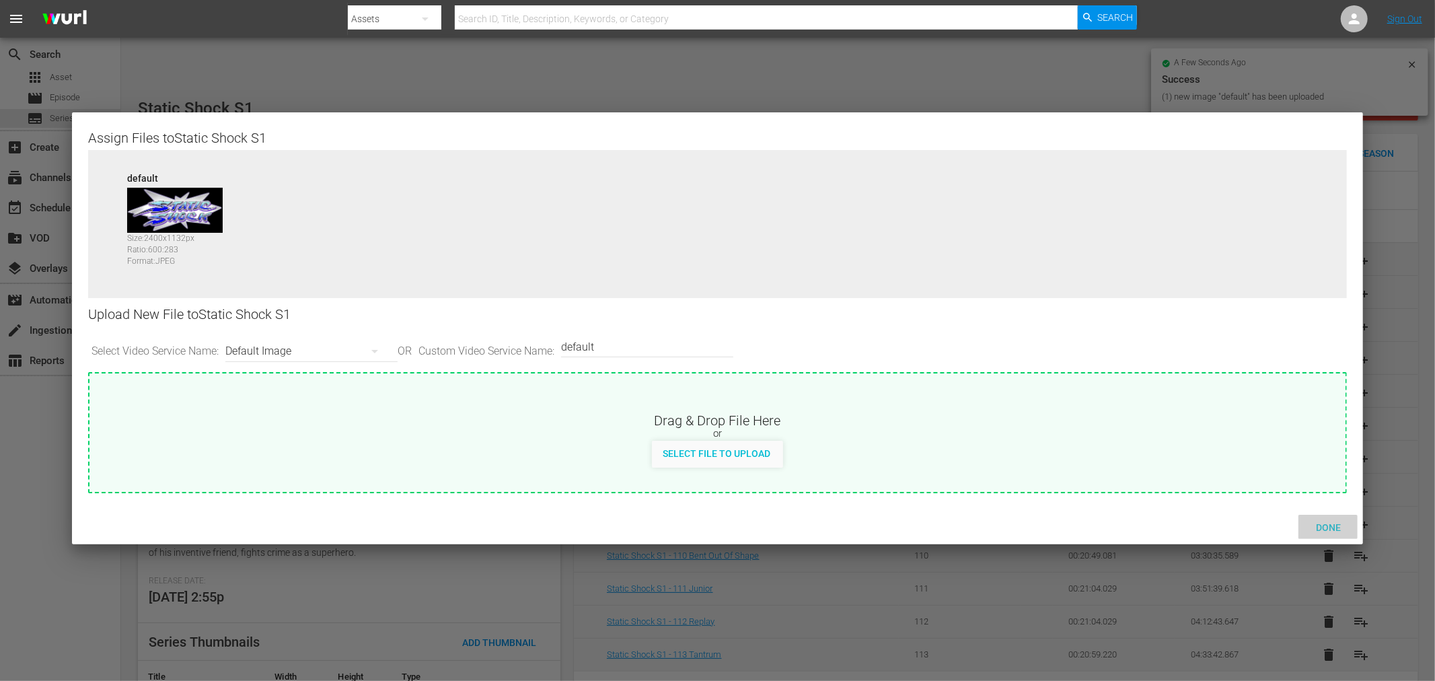
click at [1291, 522] on span "Done" at bounding box center [1328, 527] width 46 height 11
